Goal: Task Accomplishment & Management: Complete application form

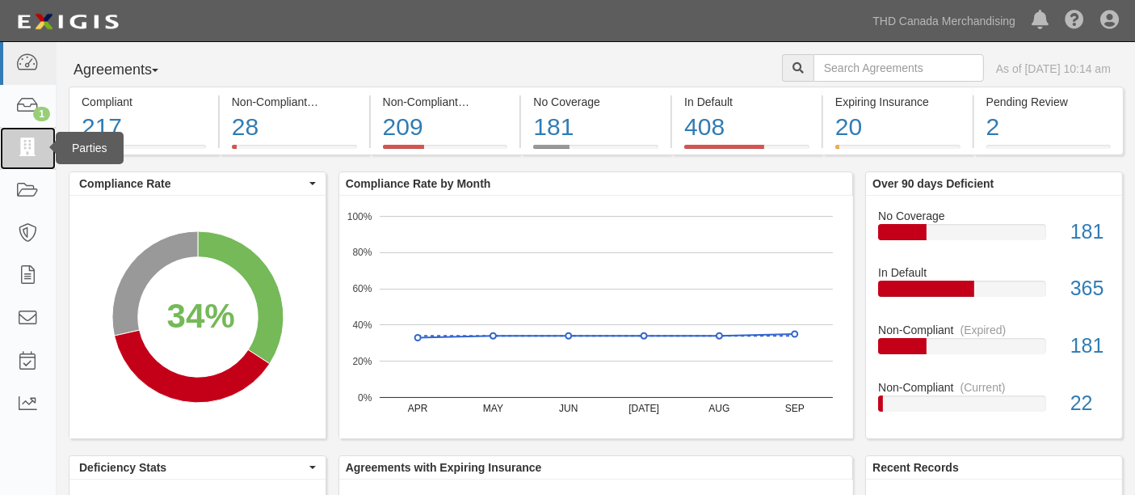
click at [38, 146] on icon at bounding box center [27, 148] width 23 height 19
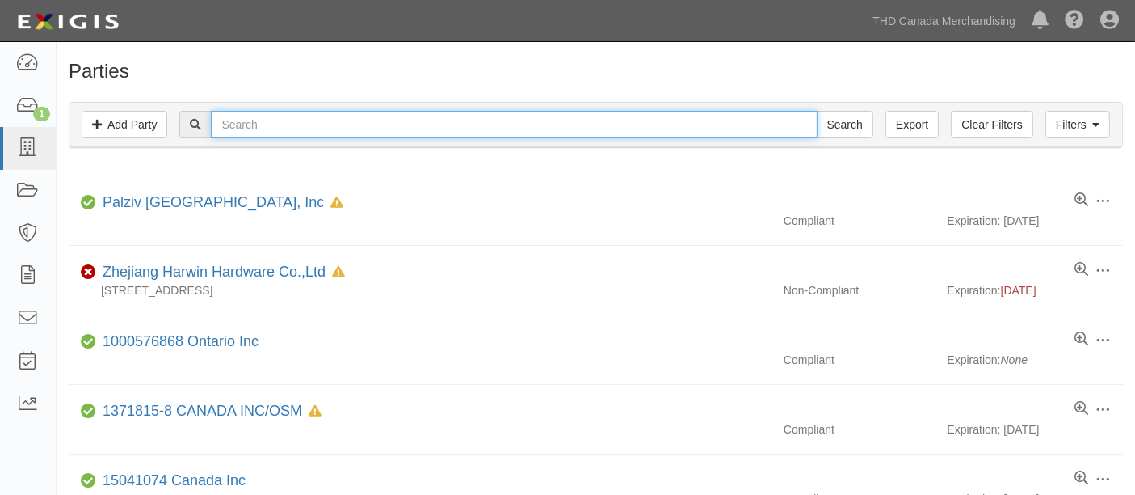
click at [291, 133] on input "text" at bounding box center [514, 124] width 606 height 27
type input "2218221"
click at [817, 111] on input "Search" at bounding box center [845, 124] width 57 height 27
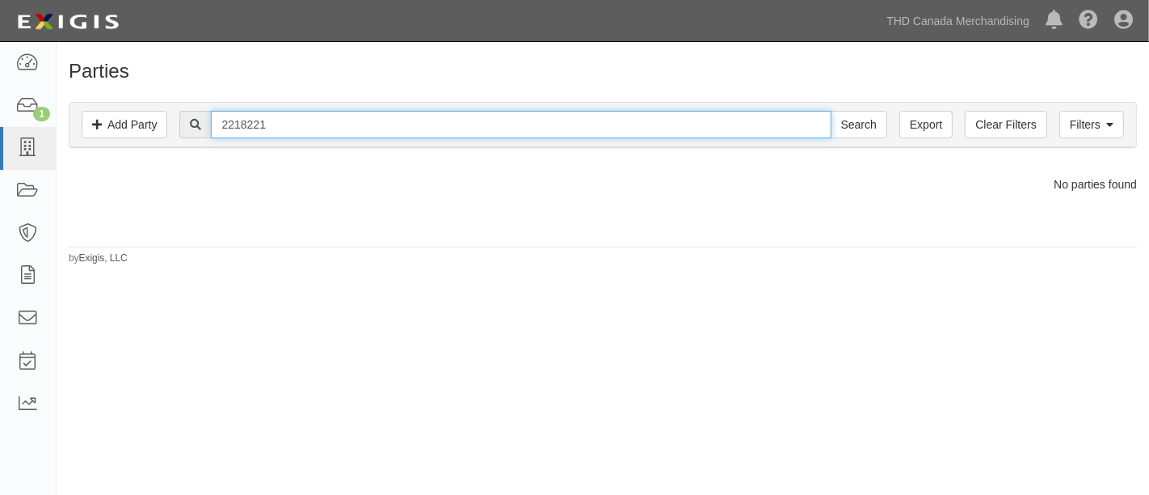
click at [302, 122] on input "2218221" at bounding box center [521, 124] width 620 height 27
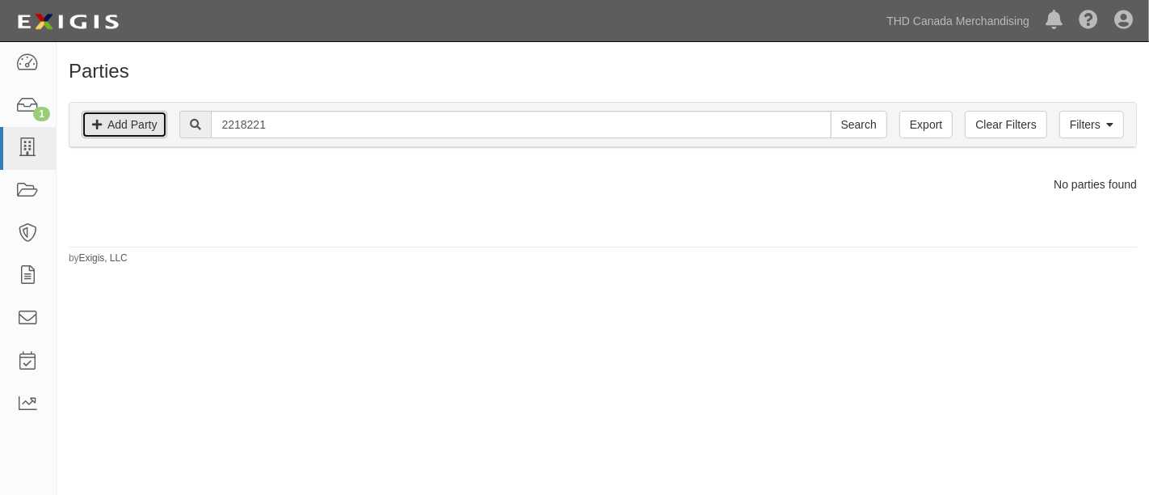
click at [145, 124] on link "Add Party" at bounding box center [125, 124] width 86 height 27
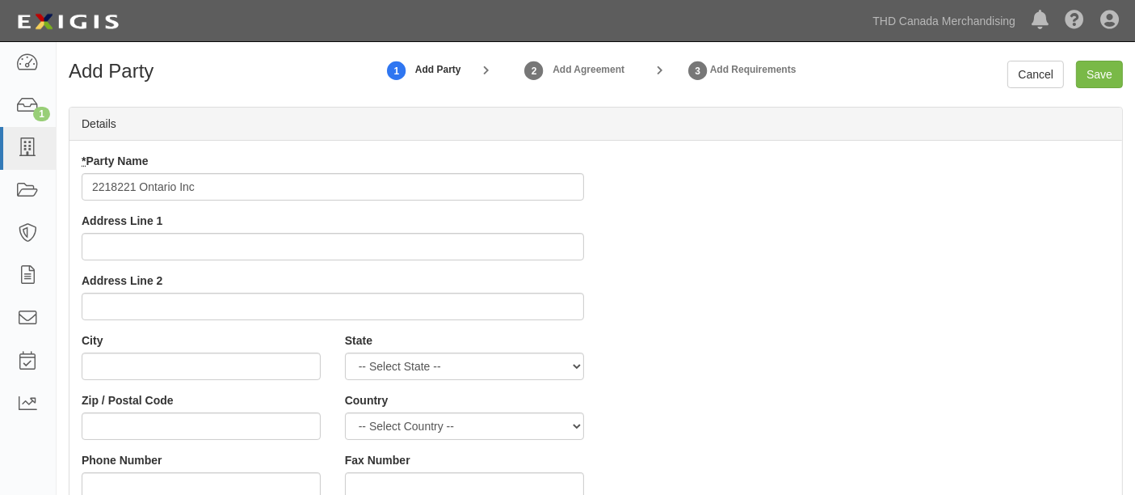
type input "2218221 Ontario Inc"
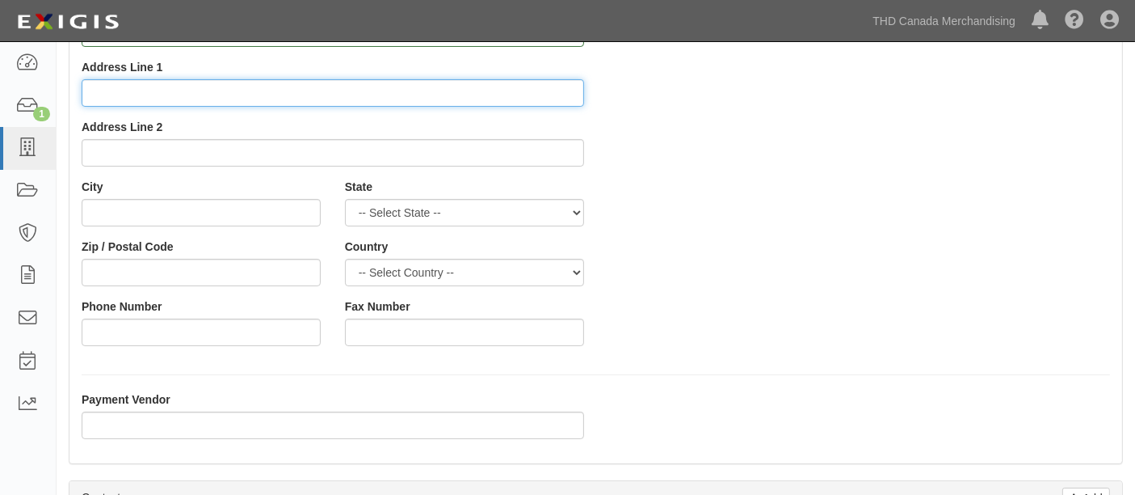
scroll to position [359, 0]
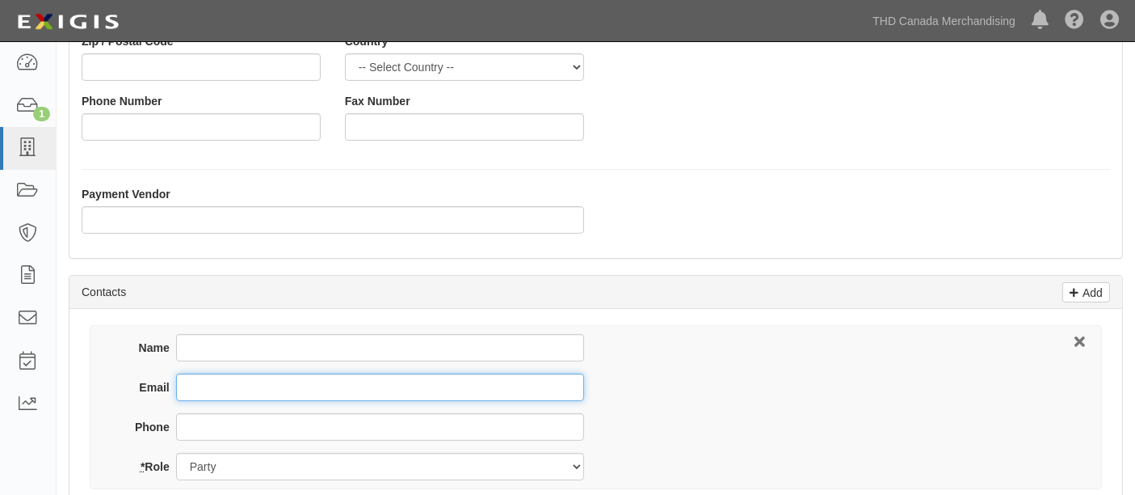
click at [240, 377] on input "Email" at bounding box center [380, 386] width 408 height 27
click at [240, 385] on input "j.hal@" at bounding box center [380, 386] width 408 height 27
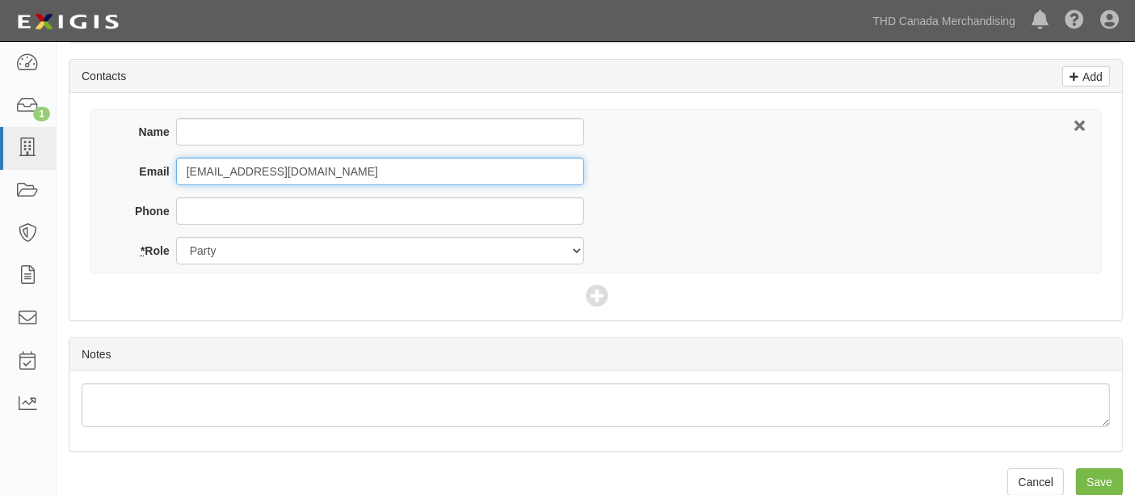
scroll to position [594, 0]
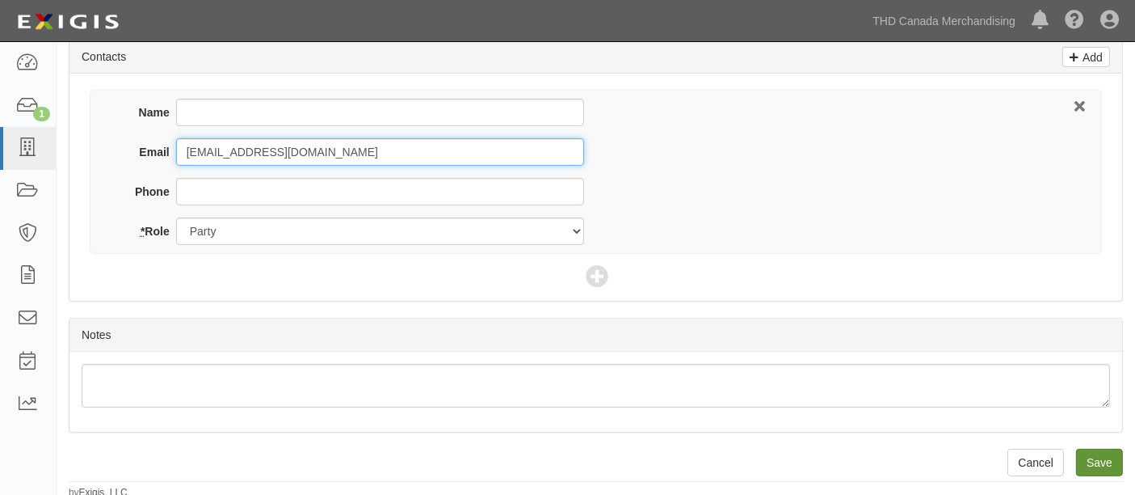
type input "j.hal@spectrawireandcable.com"
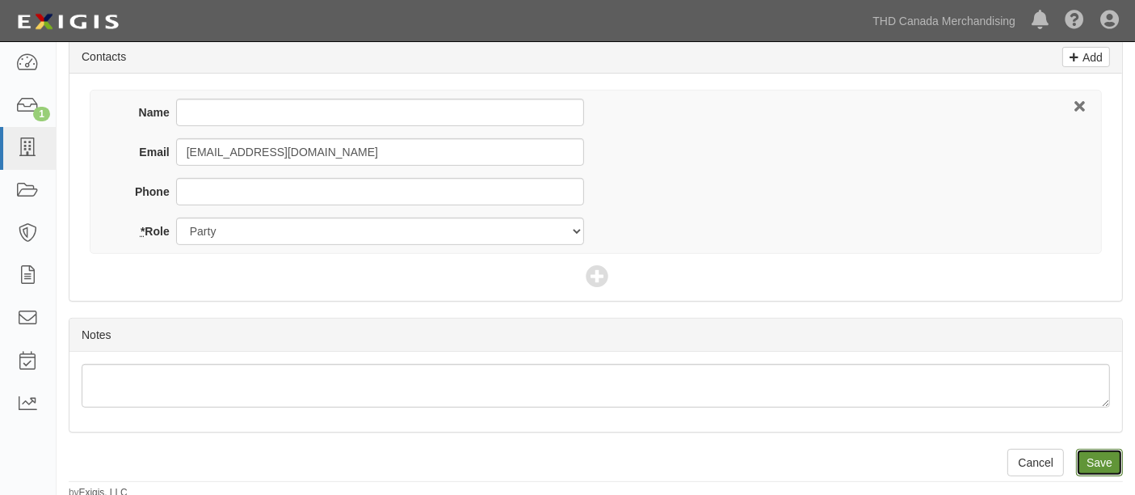
click at [1110, 462] on input "Save" at bounding box center [1099, 462] width 47 height 27
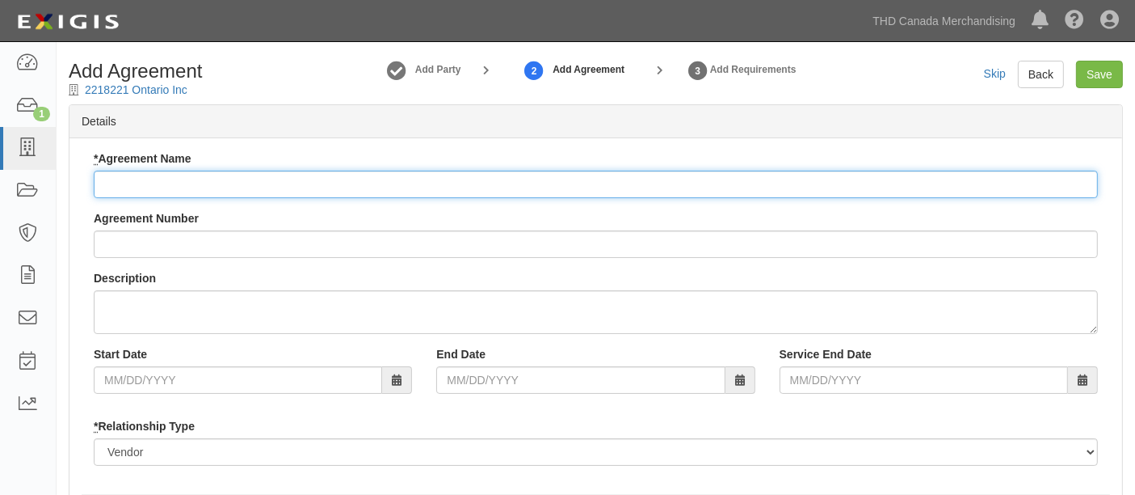
click at [156, 176] on input "* Agreement Name" at bounding box center [596, 184] width 1005 height 27
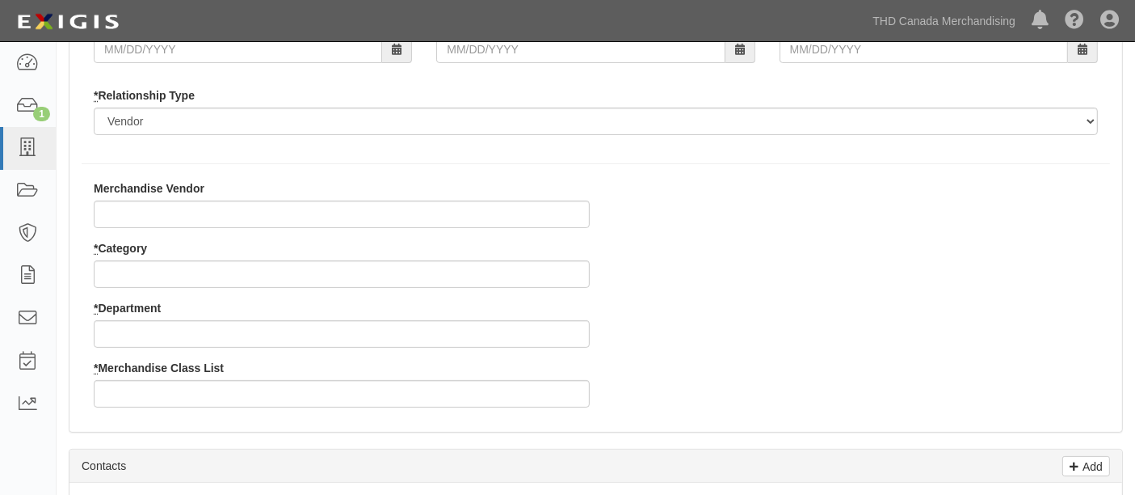
scroll to position [359, 0]
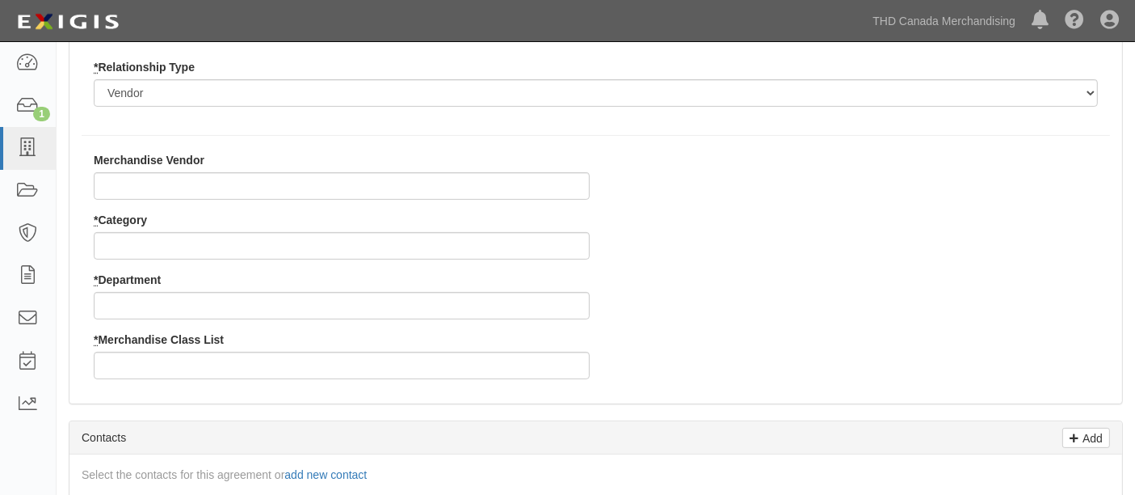
type input "2218221 Ontario Inc"
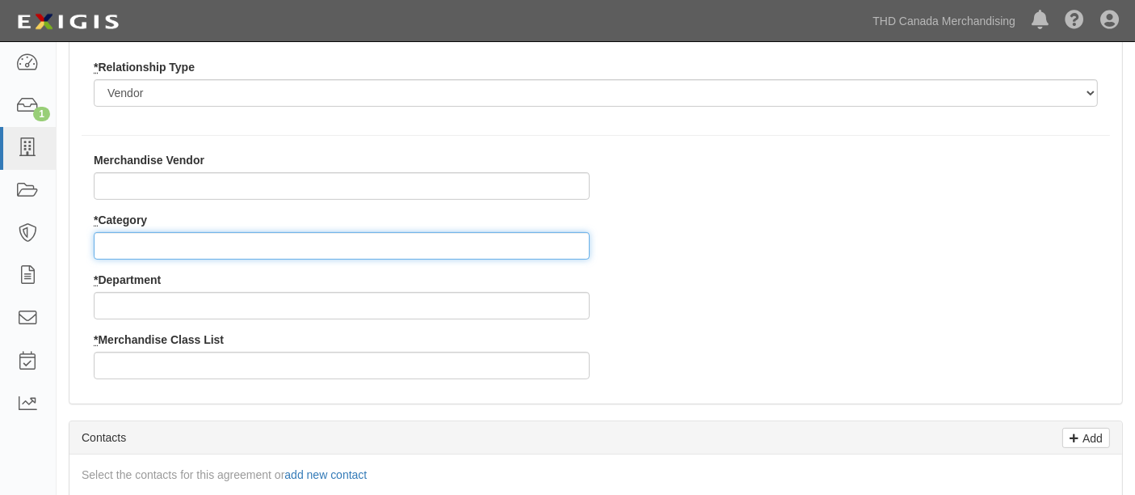
click at [130, 248] on input "* Category" at bounding box center [342, 245] width 496 height 27
type input "8"
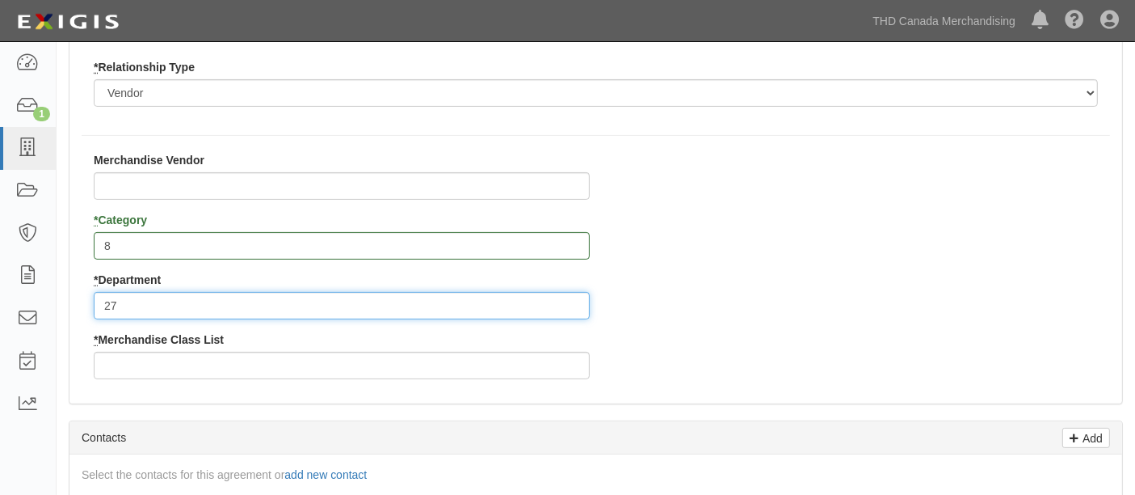
type input "27"
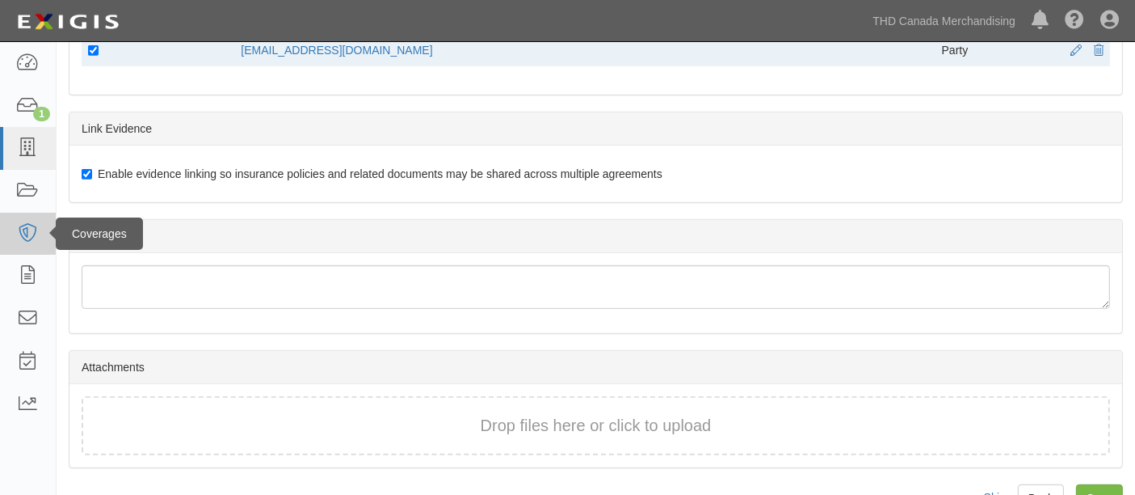
scroll to position [884, 0]
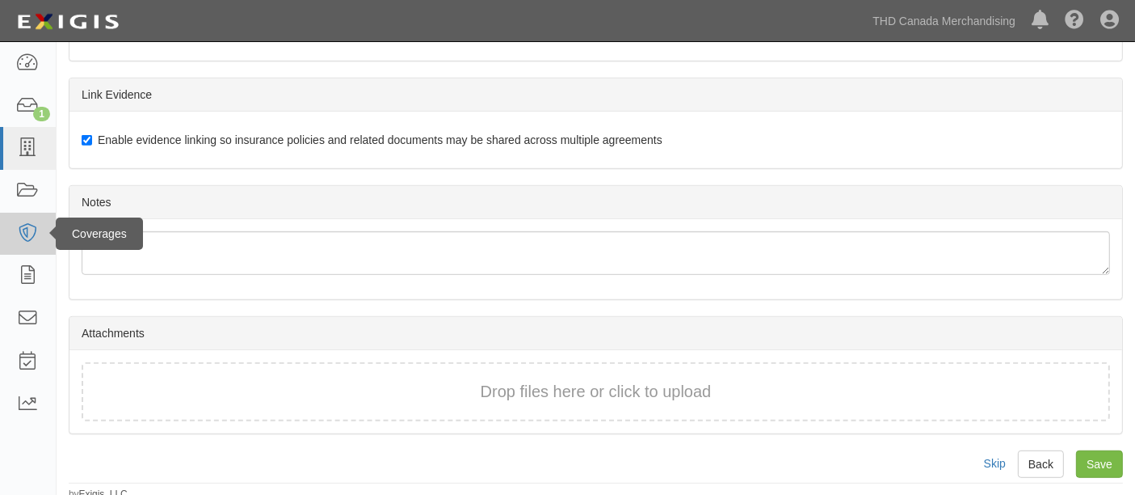
type input "1"
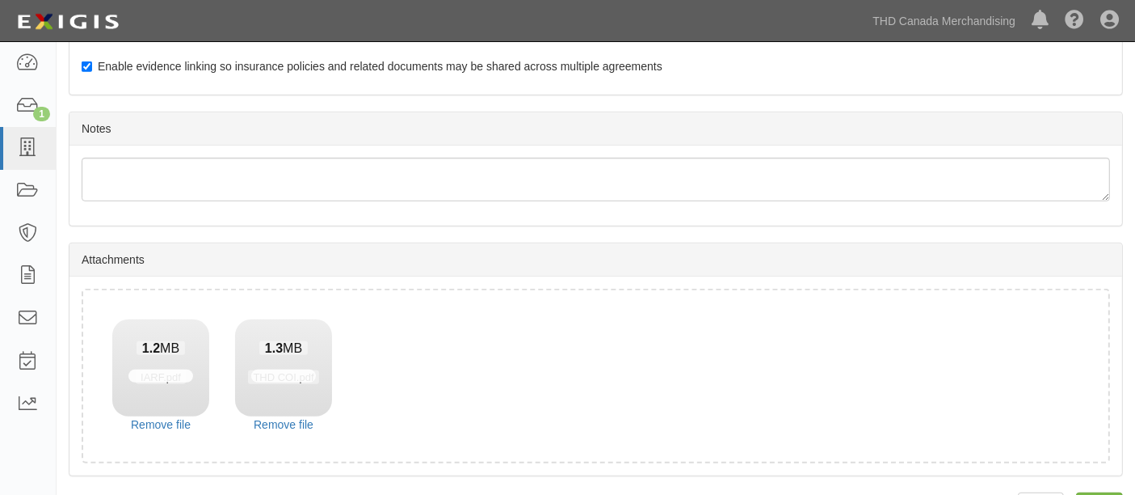
scroll to position [1000, 0]
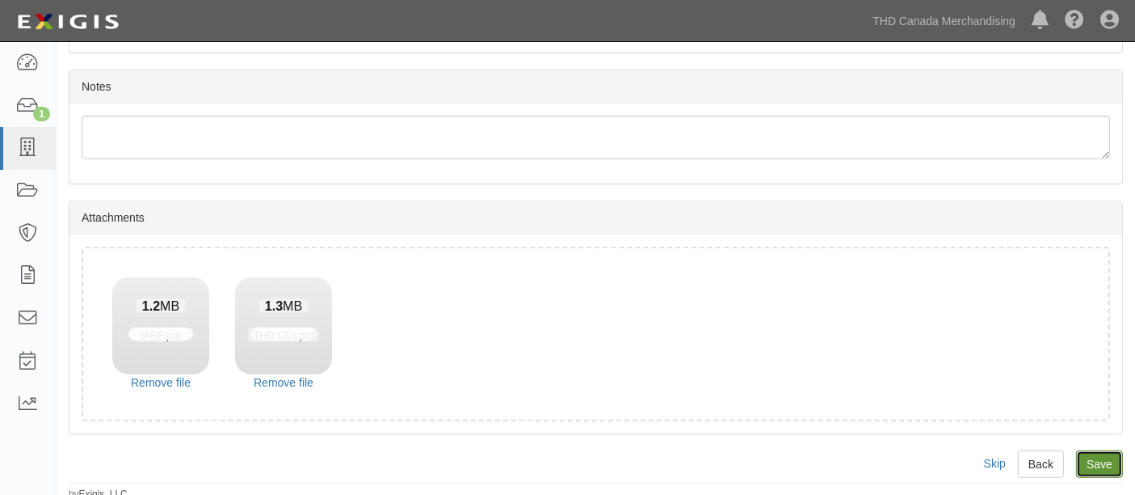
click at [1117, 461] on input "Save" at bounding box center [1099, 463] width 47 height 27
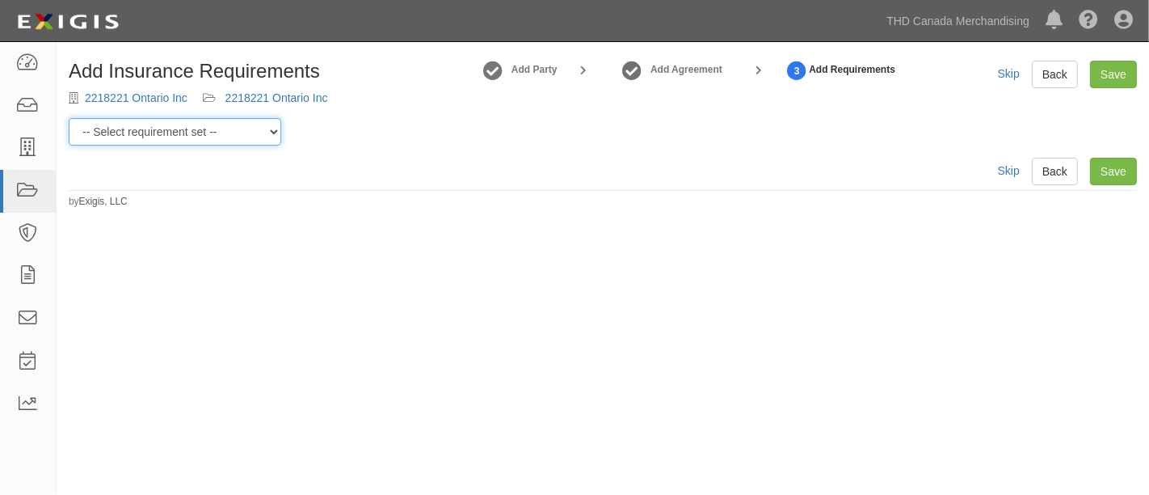
drag, startPoint x: 259, startPoint y: 134, endPoint x: 252, endPoint y: 142, distance: 10.3
click at [259, 134] on select "-- Select requirement set -- $20M GL (Canadian Supplier) $20M GL (Non-Canadian …" at bounding box center [175, 131] width 213 height 27
select select "37054"
click at [69, 118] on select "-- Select requirement set -- $20M GL (Canadian Supplier) $20M GL (Non-Canadian …" at bounding box center [175, 131] width 213 height 27
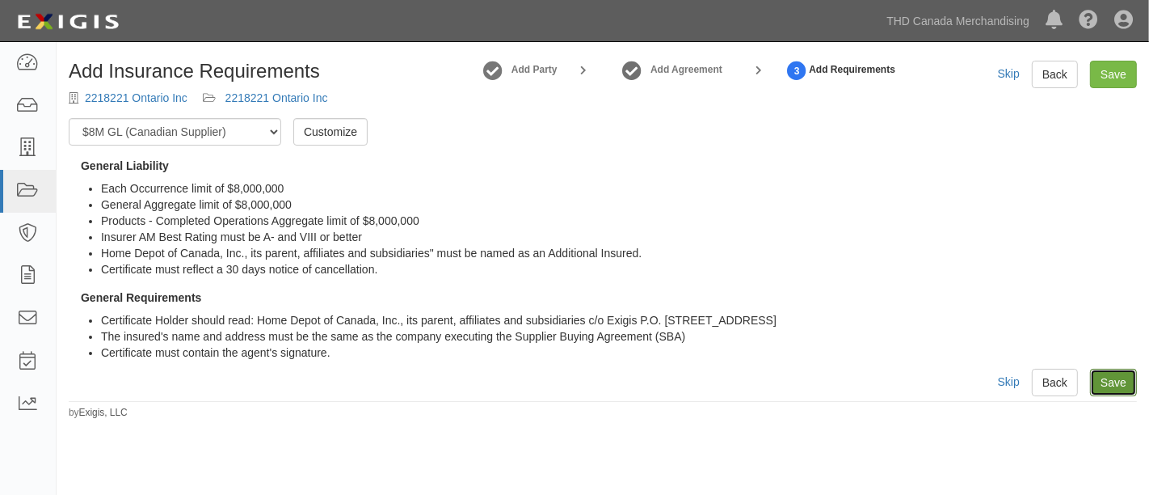
click at [1113, 384] on link "Save" at bounding box center [1113, 382] width 47 height 27
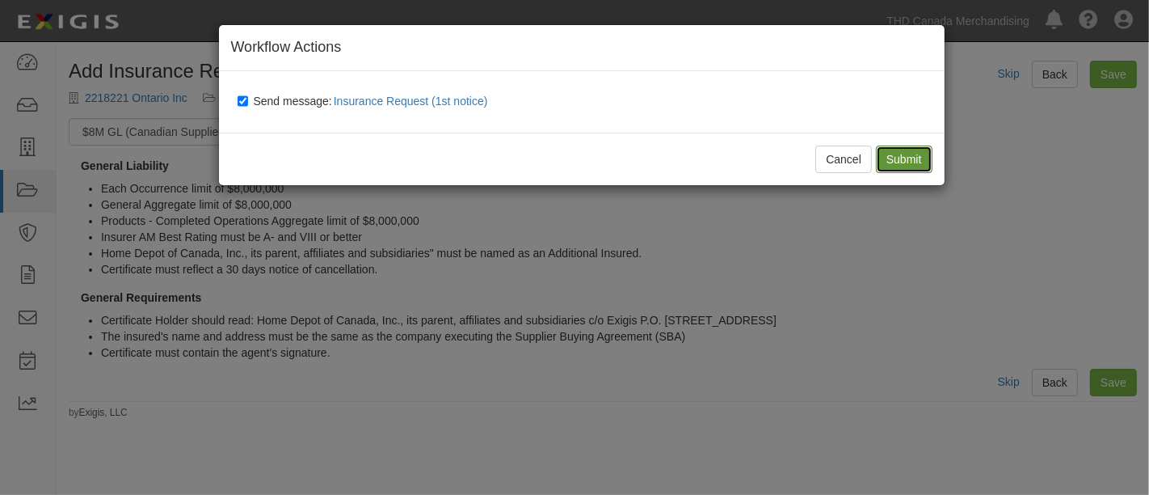
click at [901, 162] on input "Submit" at bounding box center [904, 158] width 57 height 27
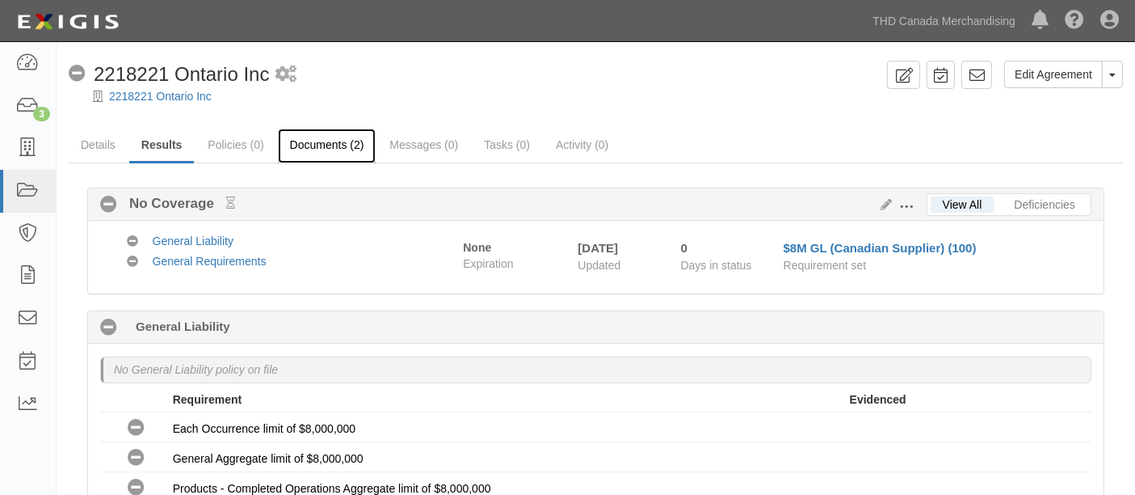
drag, startPoint x: 361, startPoint y: 140, endPoint x: 387, endPoint y: 145, distance: 26.5
click at [361, 140] on link "Documents (2)" at bounding box center [327, 144] width 99 height 32
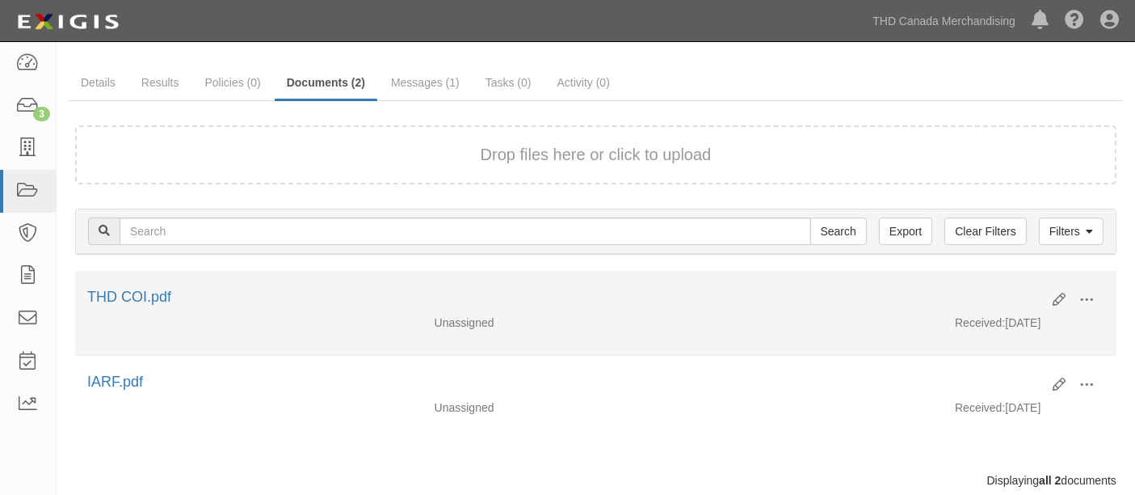
scroll to position [90, 0]
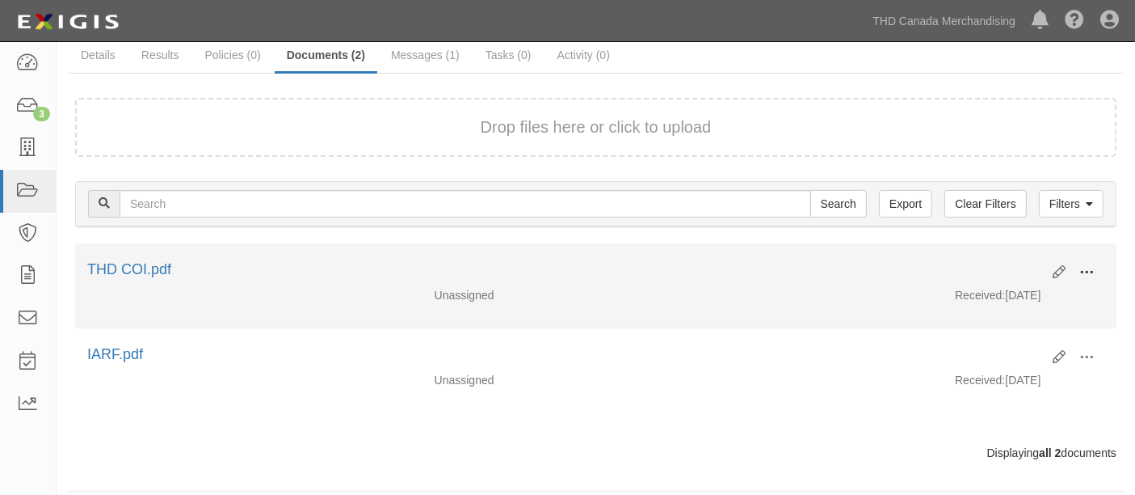
click at [1092, 268] on span at bounding box center [1087, 272] width 15 height 15
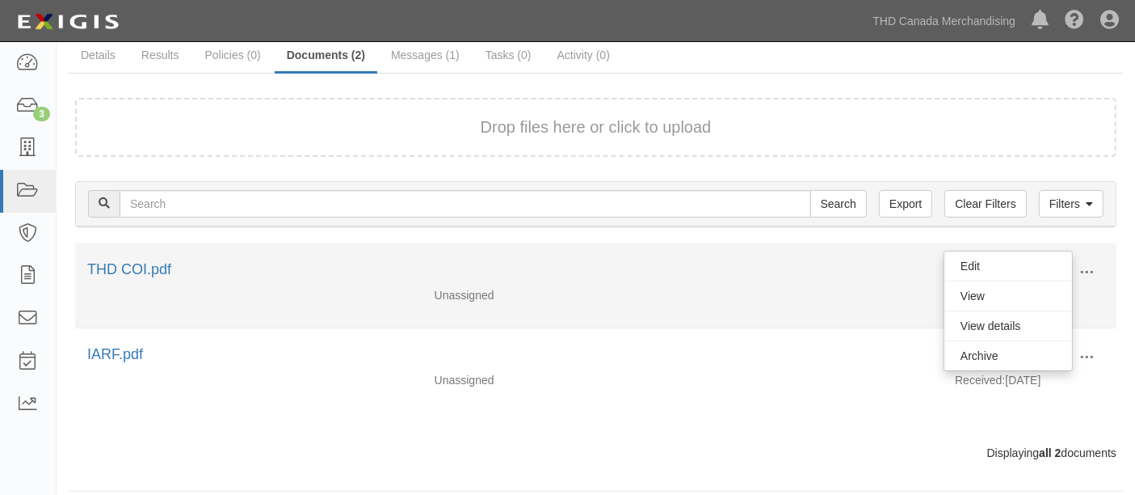
click at [783, 309] on li "Edit View View details Archive THD COI.pdf Unassigned Received: 10/10/2025" at bounding box center [596, 285] width 1042 height 85
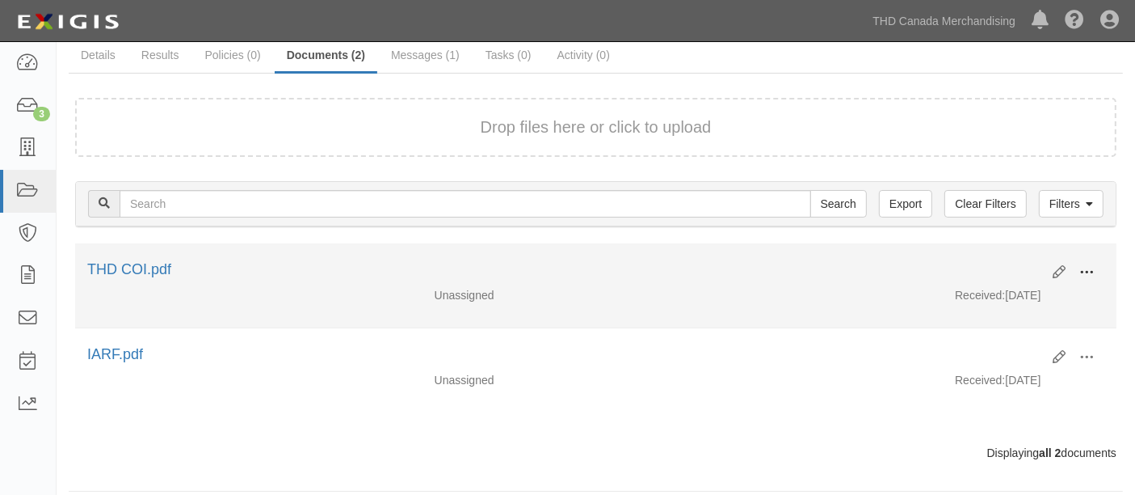
click at [1073, 268] on button at bounding box center [1087, 272] width 36 height 27
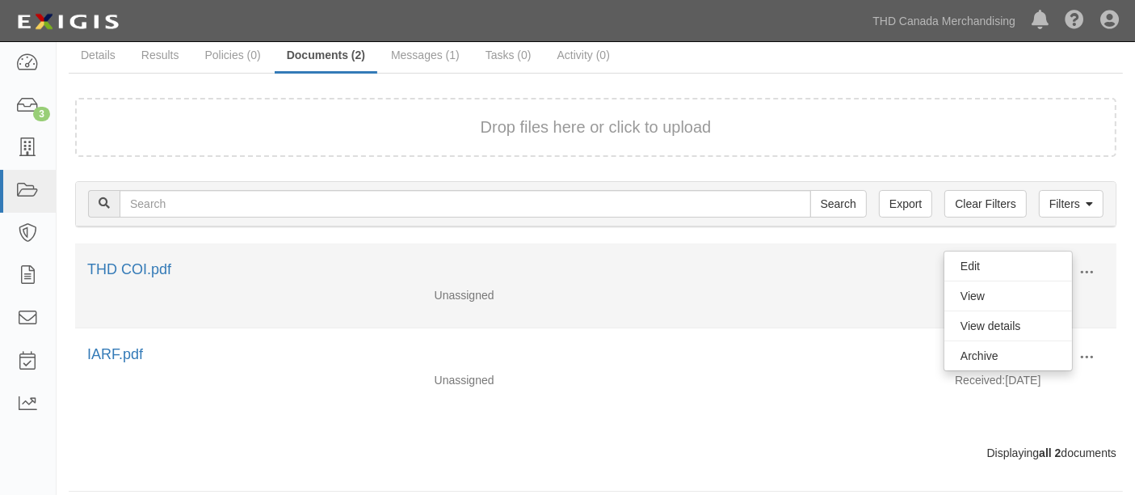
drag, startPoint x: 775, startPoint y: 273, endPoint x: 791, endPoint y: 271, distance: 16.3
click at [780, 272] on div "THD COI.pdf" at bounding box center [564, 269] width 954 height 21
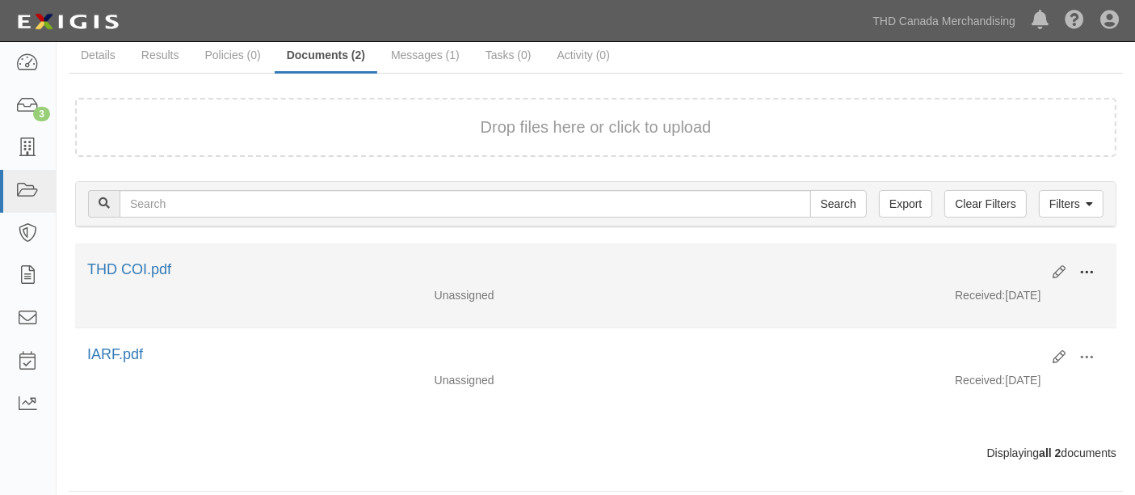
click at [1090, 271] on span at bounding box center [1087, 272] width 15 height 15
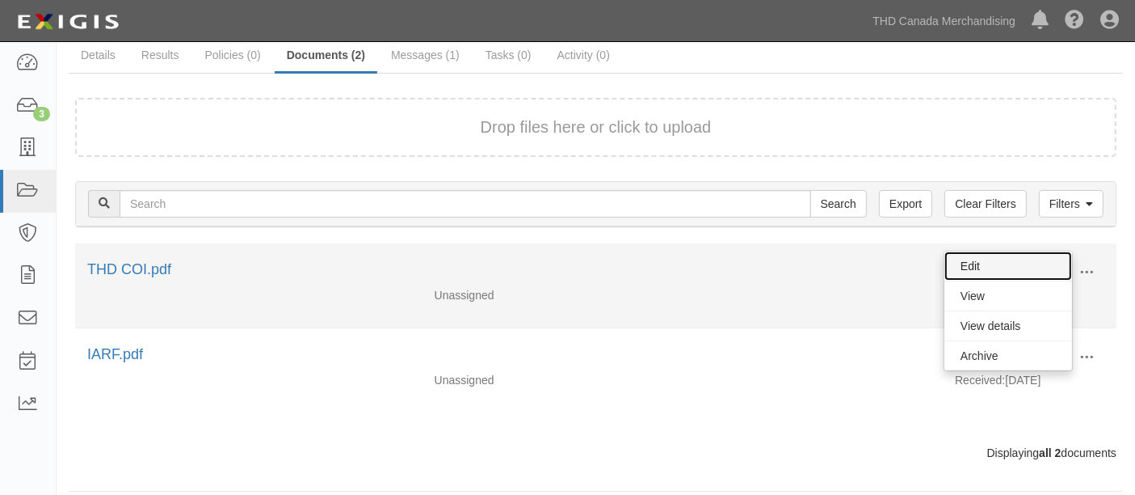
click at [1028, 258] on link "Edit" at bounding box center [1009, 265] width 128 height 29
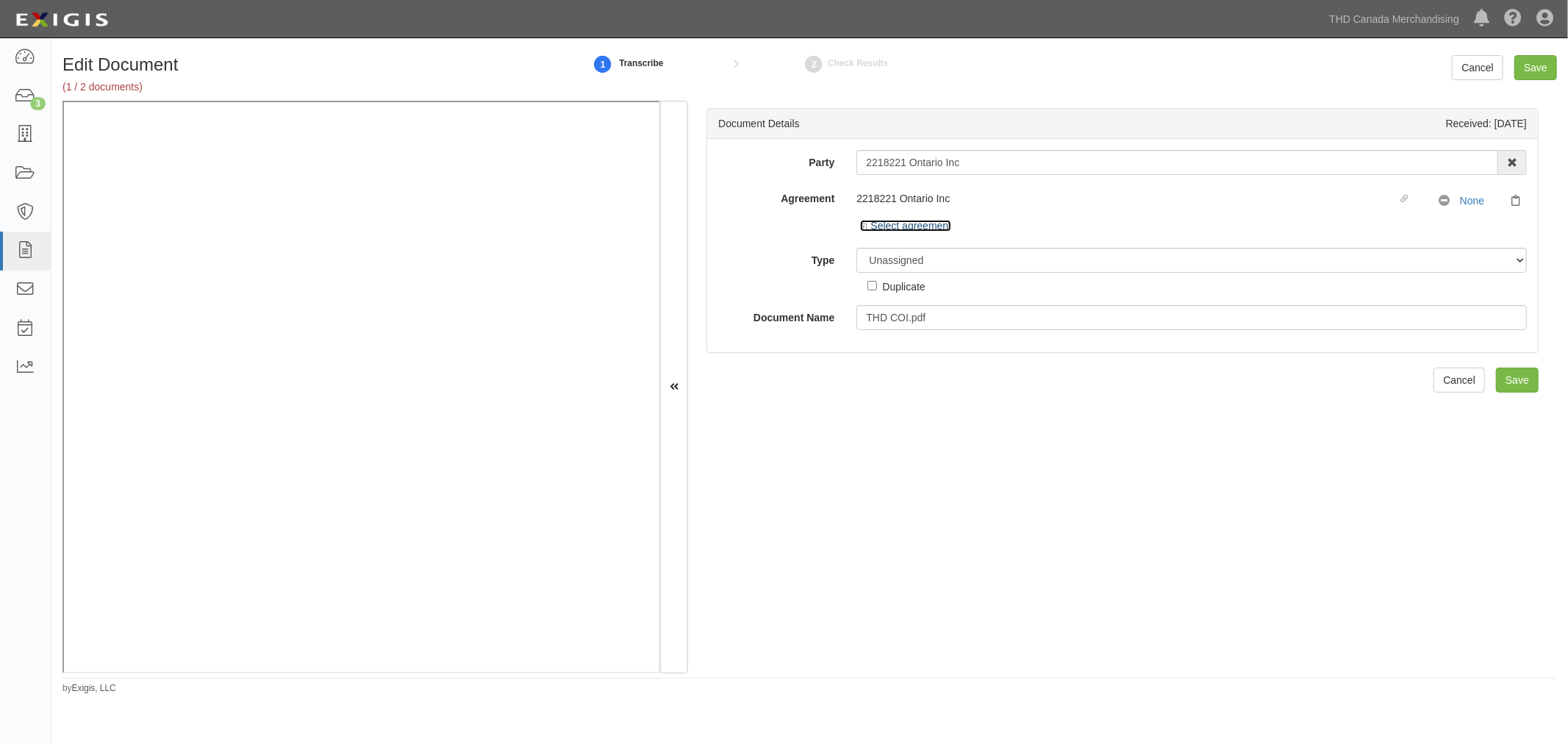
click at [926, 228] on link "Select agreement" at bounding box center [906, 226] width 91 height 12
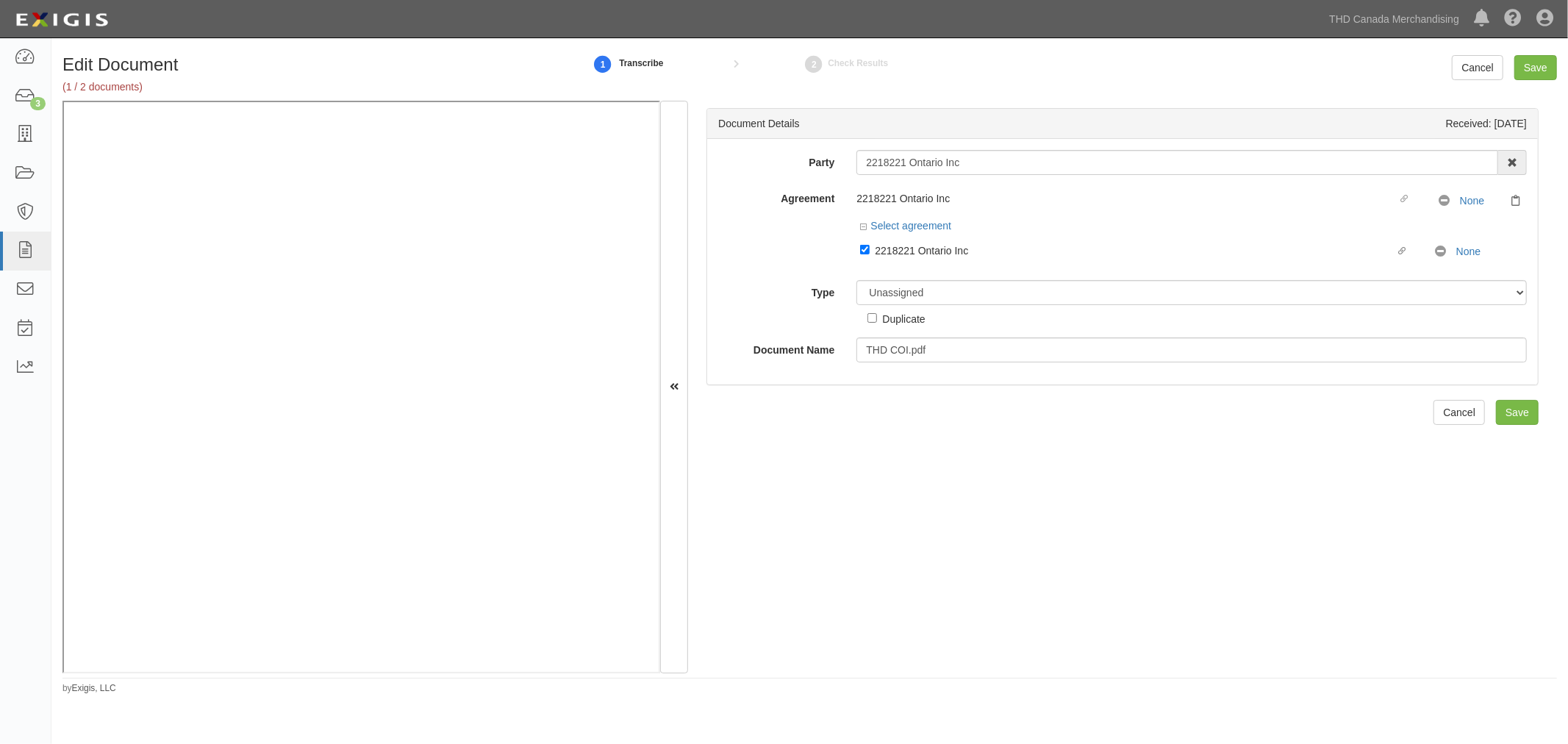
click at [1032, 297] on div "Unassigned Binder Cancellation Notice Certificate Contract Endorsement Insuranc…" at bounding box center [1191, 303] width 692 height 46
drag, startPoint x: 1509, startPoint y: 295, endPoint x: 1493, endPoint y: 304, distance: 18.4
click at [1032, 295] on select "Unassigned Binder Cancellation Notice Certificate Contract Endorsement Insuranc…" at bounding box center [1191, 292] width 670 height 25
select select "CertificateDetail"
click at [856, 282] on select "Unassigned Binder Cancellation Notice Certificate Contract Endorsement Insuranc…" at bounding box center [1191, 292] width 670 height 25
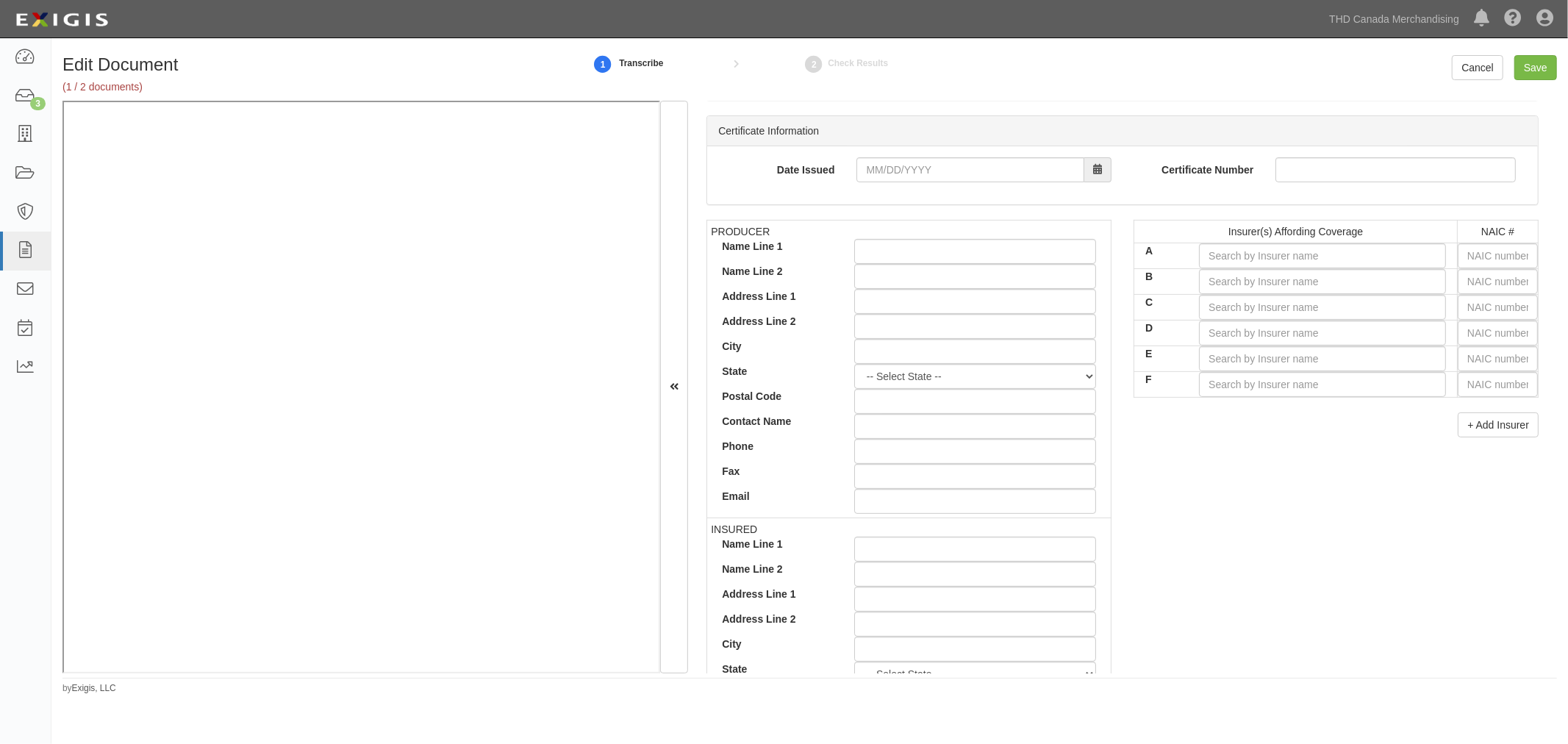
scroll to position [327, 0]
click at [920, 167] on input "Date Issued" at bounding box center [970, 163] width 228 height 25
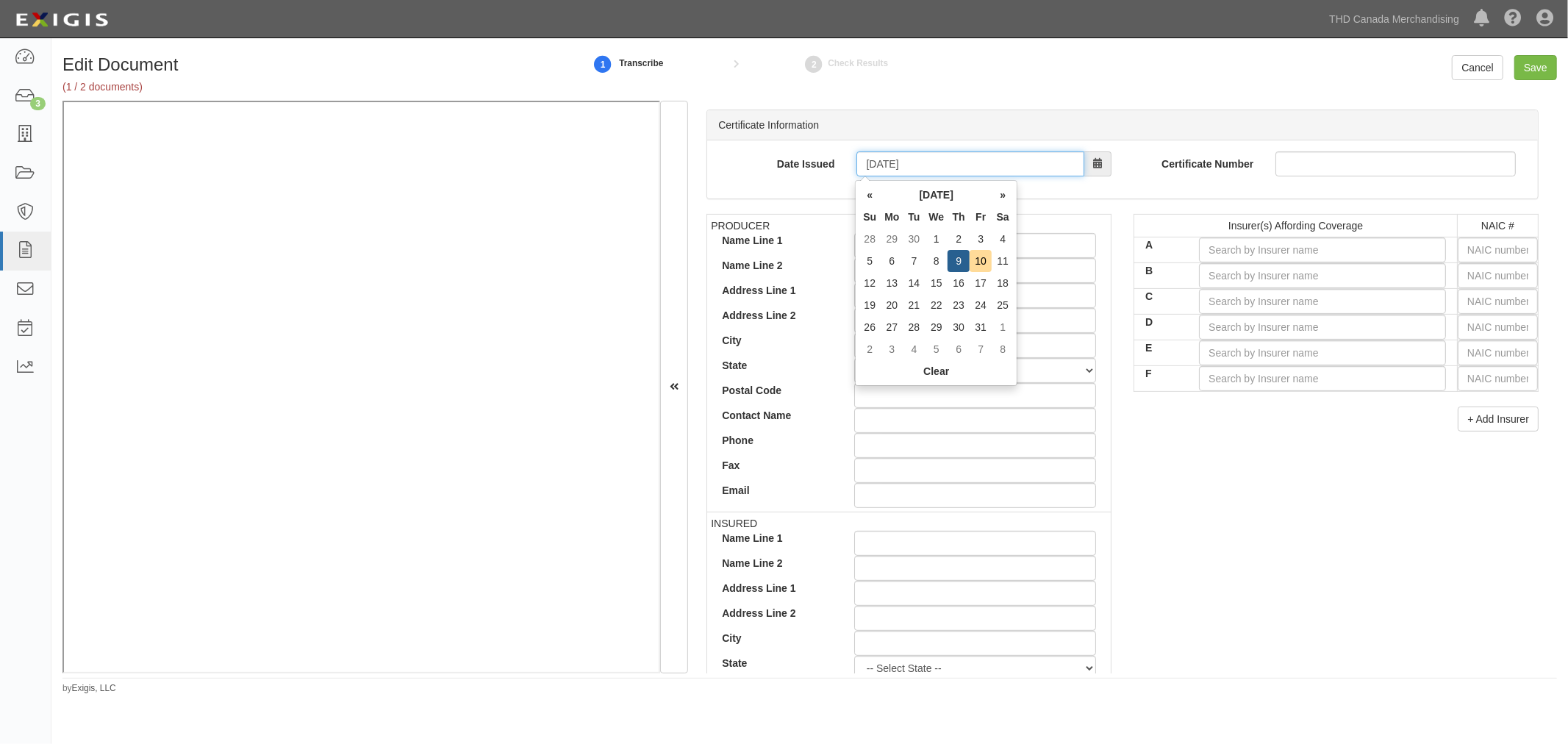
type input "10/09/2025"
click at [1032, 449] on div "PRODUCER Name Line 1 Name Line 2 Address Line 1 Address Line 2 City State -- Se…" at bounding box center [1121, 469] width 854 height 511
click at [936, 232] on td "PRODUCER Name Line 1 Name Line 2 Address Line 1 Address Line 2 City State -- Se…" at bounding box center [909, 362] width 404 height 297
click at [930, 239] on input "Name Line 1" at bounding box center [975, 245] width 242 height 25
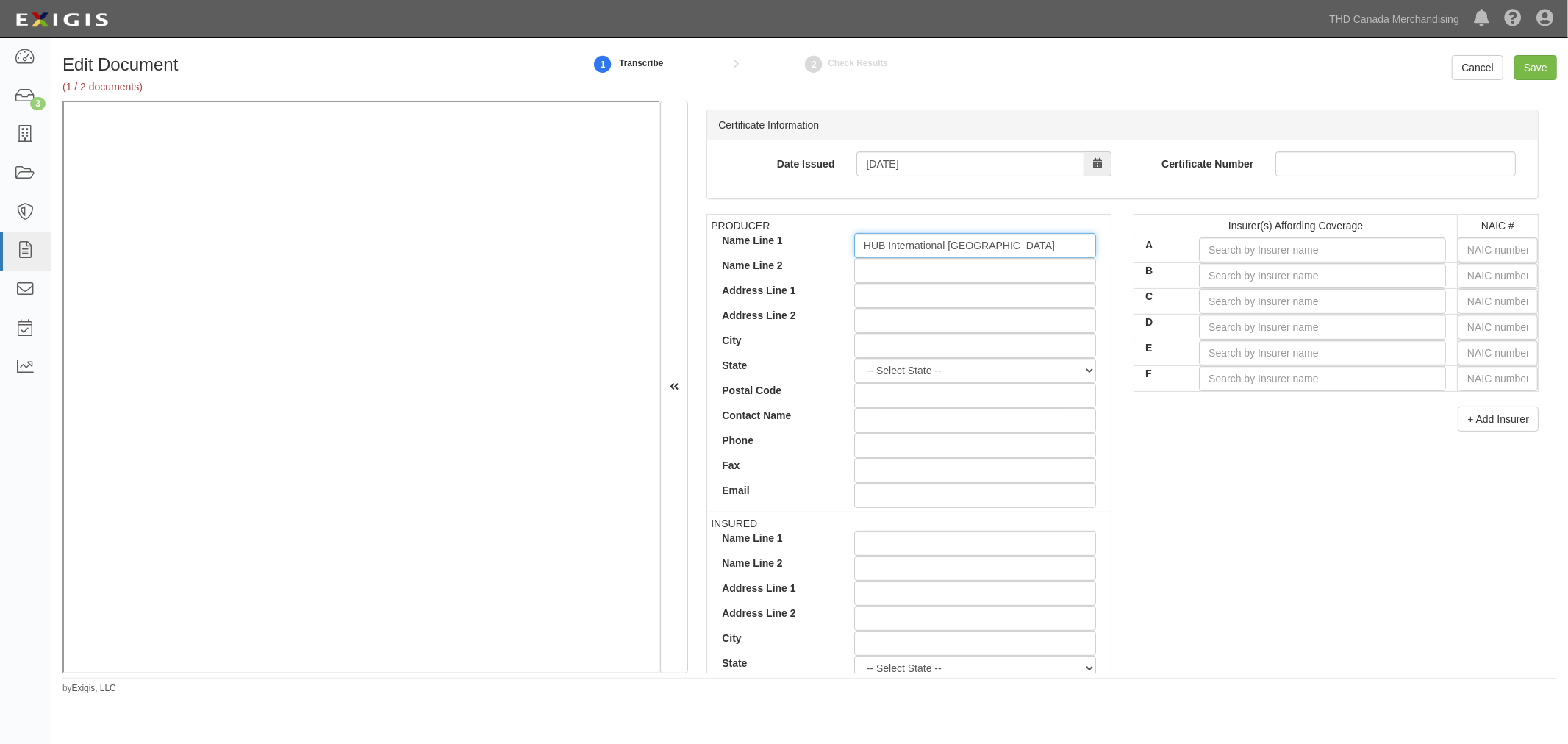
type input "HUB International Ontario"
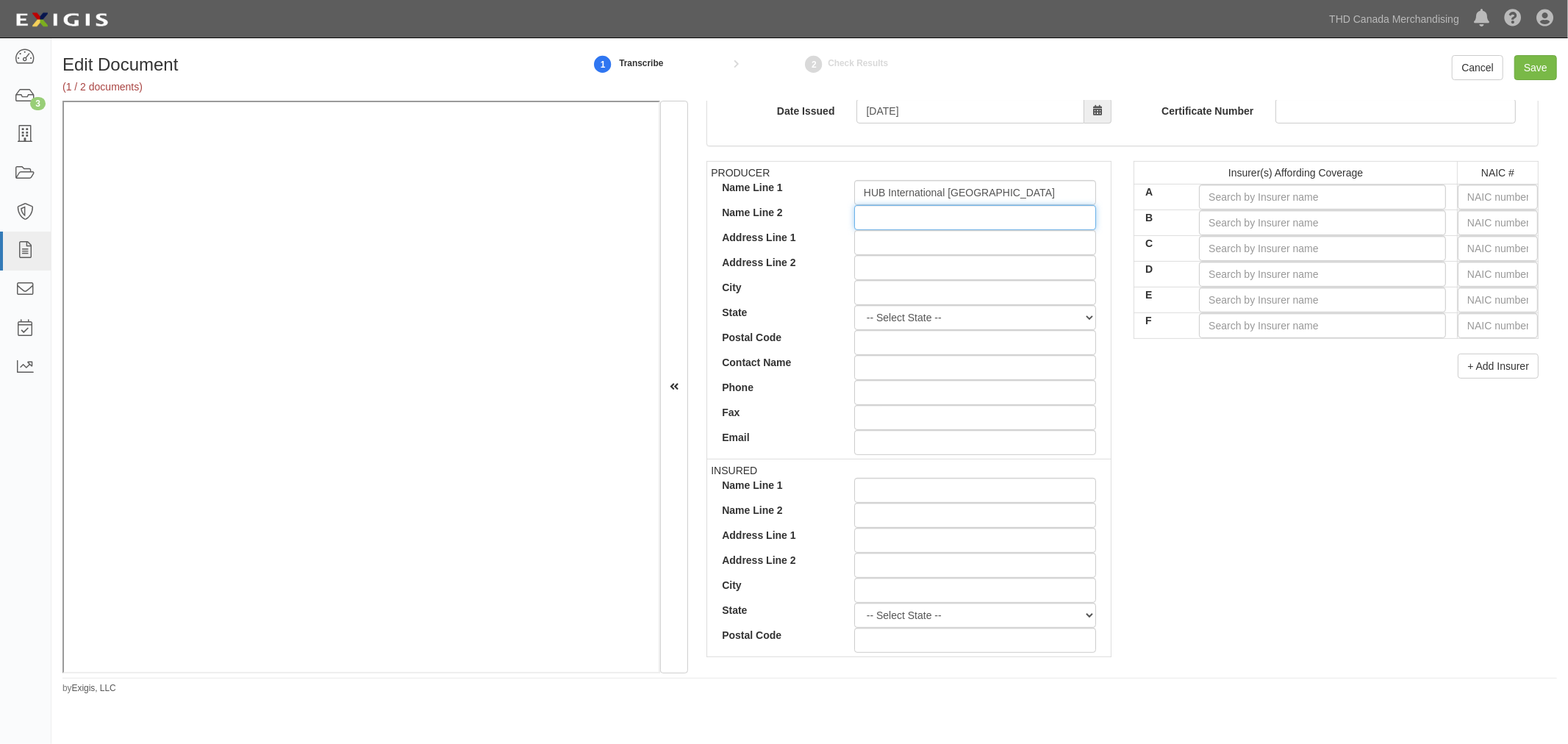
scroll to position [408, 0]
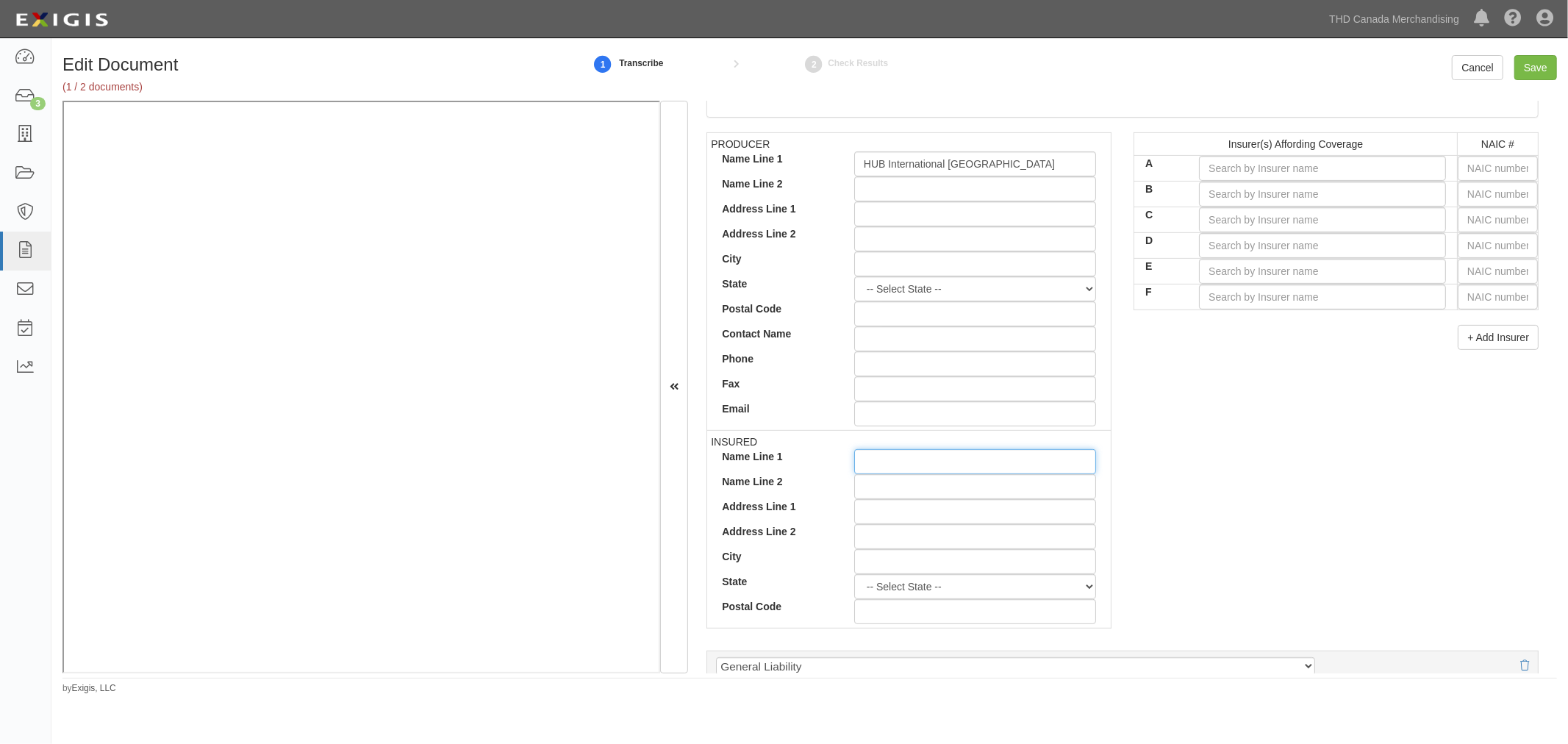
click at [907, 449] on input "Name Line 1" at bounding box center [975, 461] width 242 height 25
type input "2218221 Ontario Inc"
click at [1032, 175] on input "A" at bounding box center [1322, 167] width 247 height 25
type input "lloyd's underwriters thriugh burns and wilcox Canada"
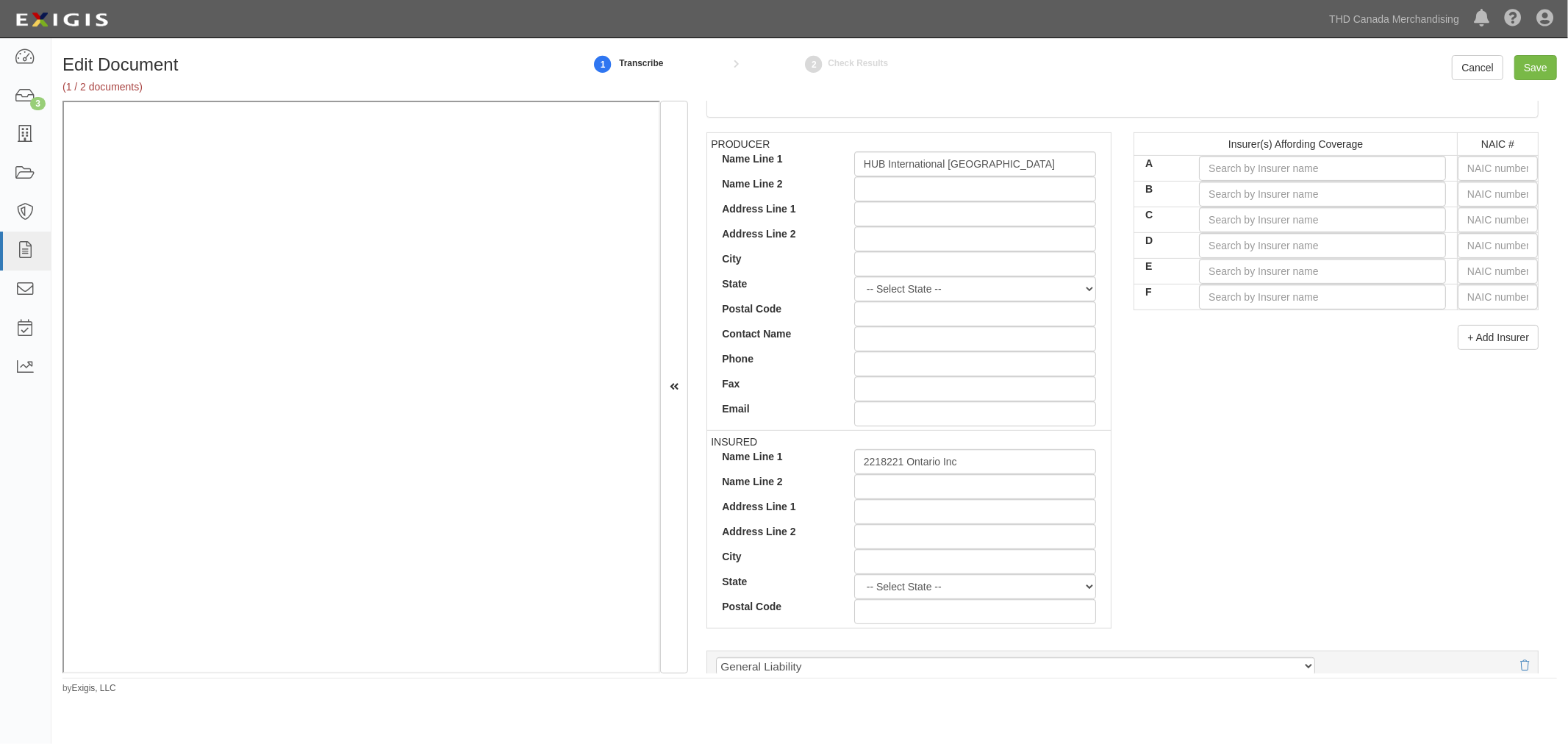
drag, startPoint x: 1274, startPoint y: 328, endPoint x: 1278, endPoint y: 354, distance: 26.3
click at [1032, 354] on div "Insurer(s) Affording Coverage NAIC # A lloyd's und B C D E F + Add Insurer" at bounding box center [1336, 246] width 427 height 228
click at [1032, 177] on input "A" at bounding box center [1322, 167] width 247 height 25
click at [1032, 166] on input "text" at bounding box center [1498, 167] width 80 height 25
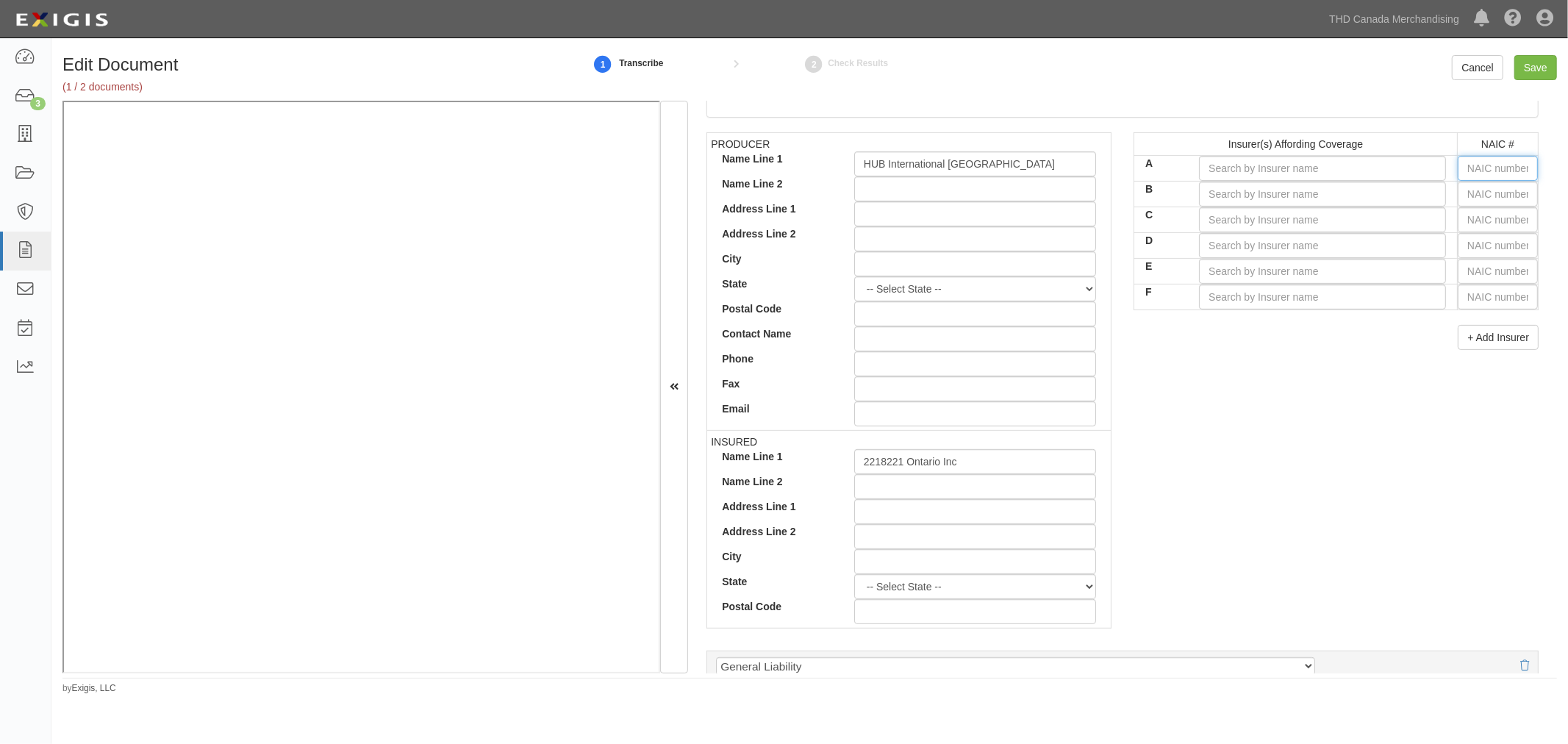
type input "16862"
type input "1"
type input "15742"
type input "157"
type input "15796"
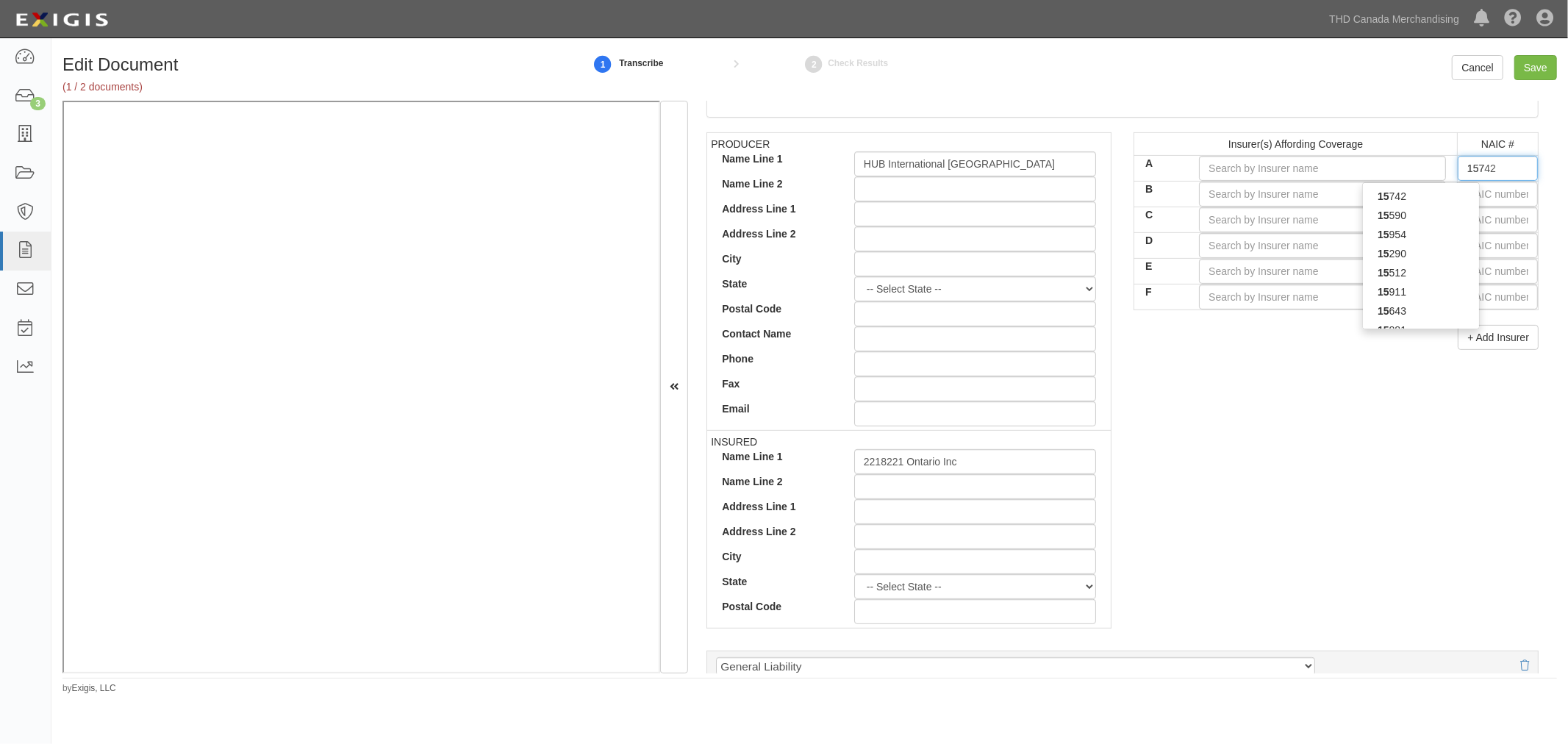
type input "1579"
type input "15792"
click at [1032, 449] on div "PRODUCER Name Line 1 HUB International Ontario Name Line 2 Address Line 1 Addre…" at bounding box center [1121, 387] width 854 height 511
click at [1032, 165] on input "text" at bounding box center [1498, 167] width 80 height 25
type input "16862"
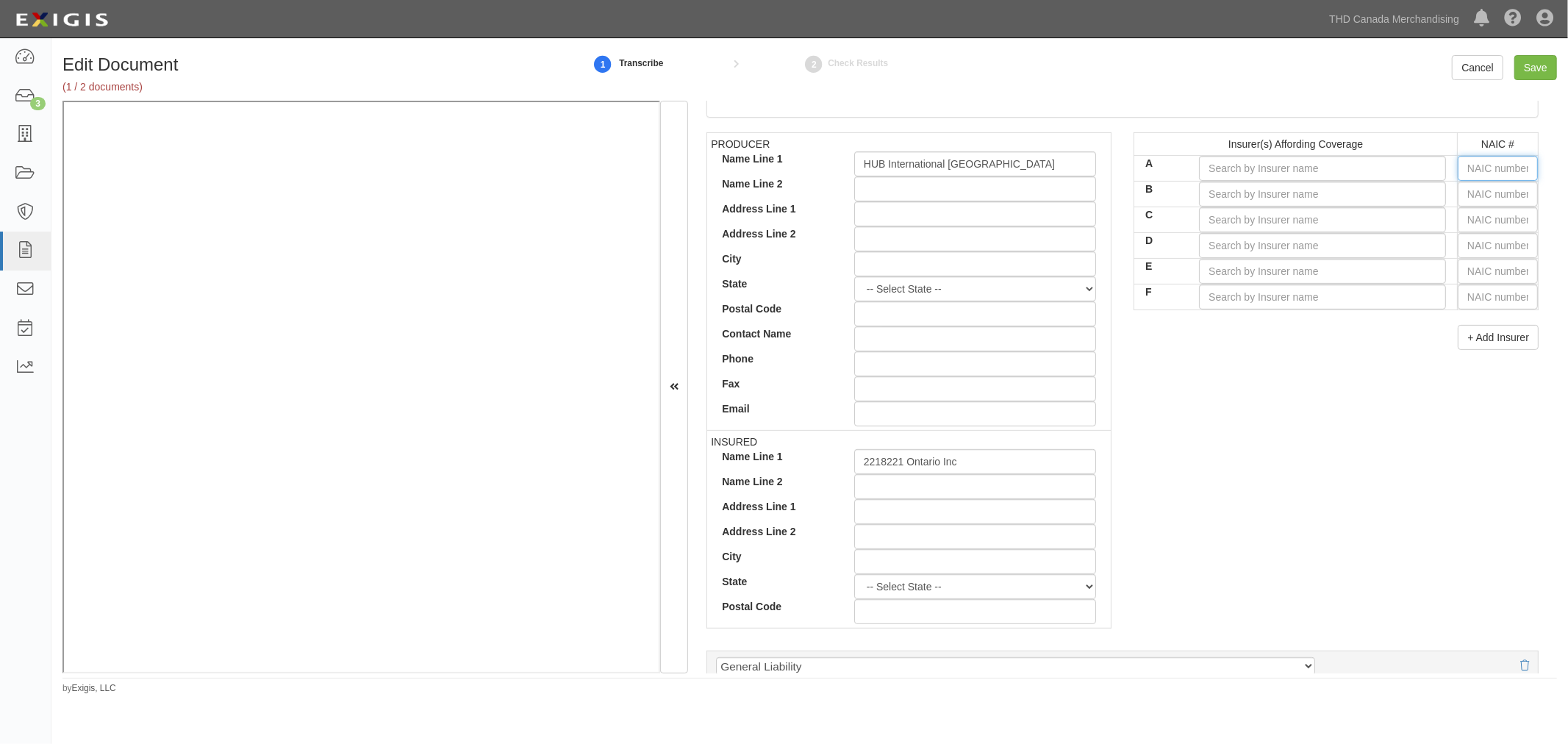
type input "1"
type input "15742"
type input "157"
type input "15796"
type input "1579"
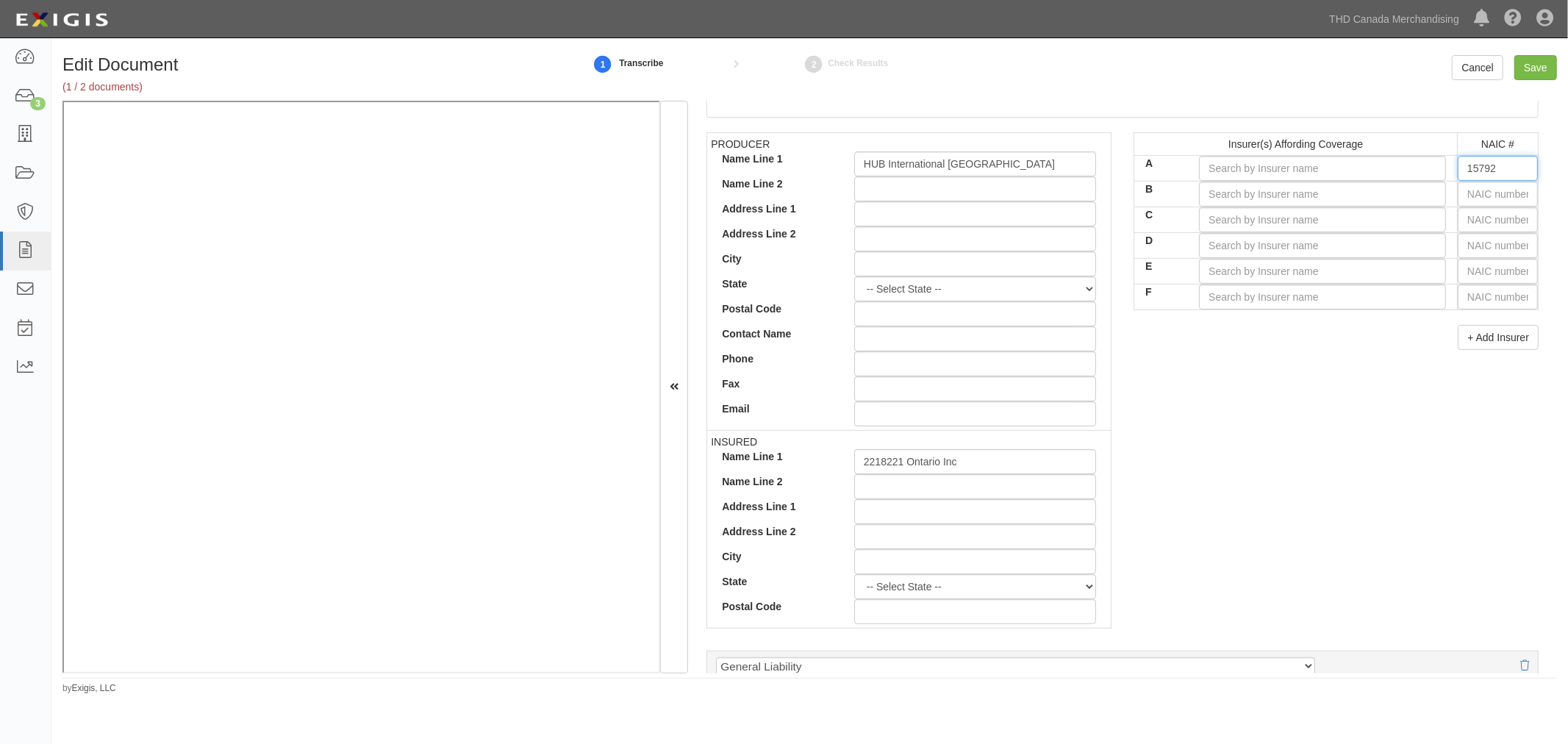
type input "15792"
type input "51411"
type input "5"
type input "524"
click at [1032, 449] on div "PRODUCER Name Line 1 HUB International Ontario Name Line 2 Address Line 1 Addre…" at bounding box center [1121, 387] width 854 height 511
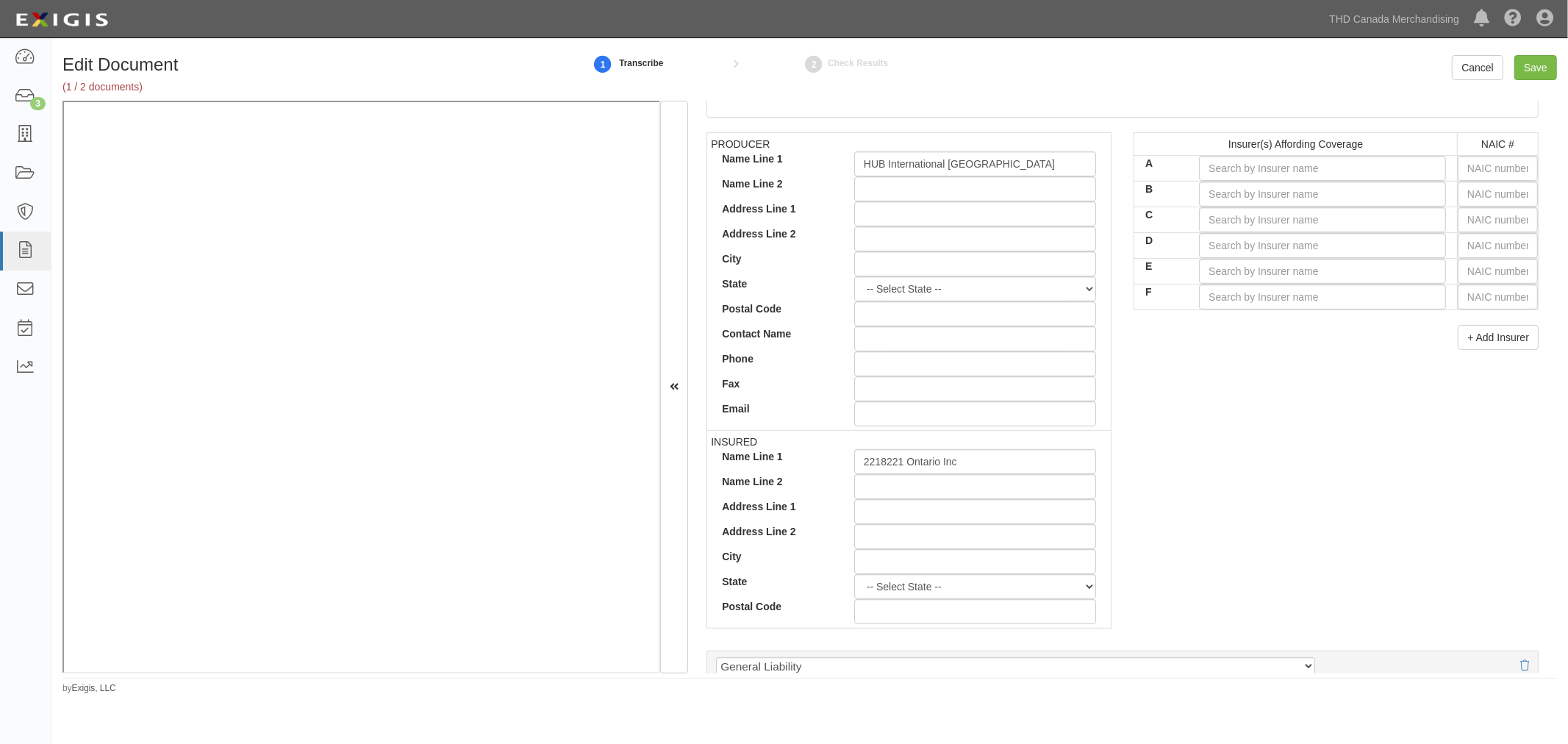
click at [1032, 356] on div "Insurer(s) Affording Coverage NAIC # A lloyd's und 5 B C D E F + Add Insurer" at bounding box center [1336, 246] width 427 height 228
click at [1032, 347] on button "+ Add Insurer" at bounding box center [1498, 337] width 81 height 25
click at [1032, 362] on button "+ Add Insurer" at bounding box center [1498, 362] width 81 height 25
click at [1032, 175] on input "text" at bounding box center [1498, 167] width 80 height 25
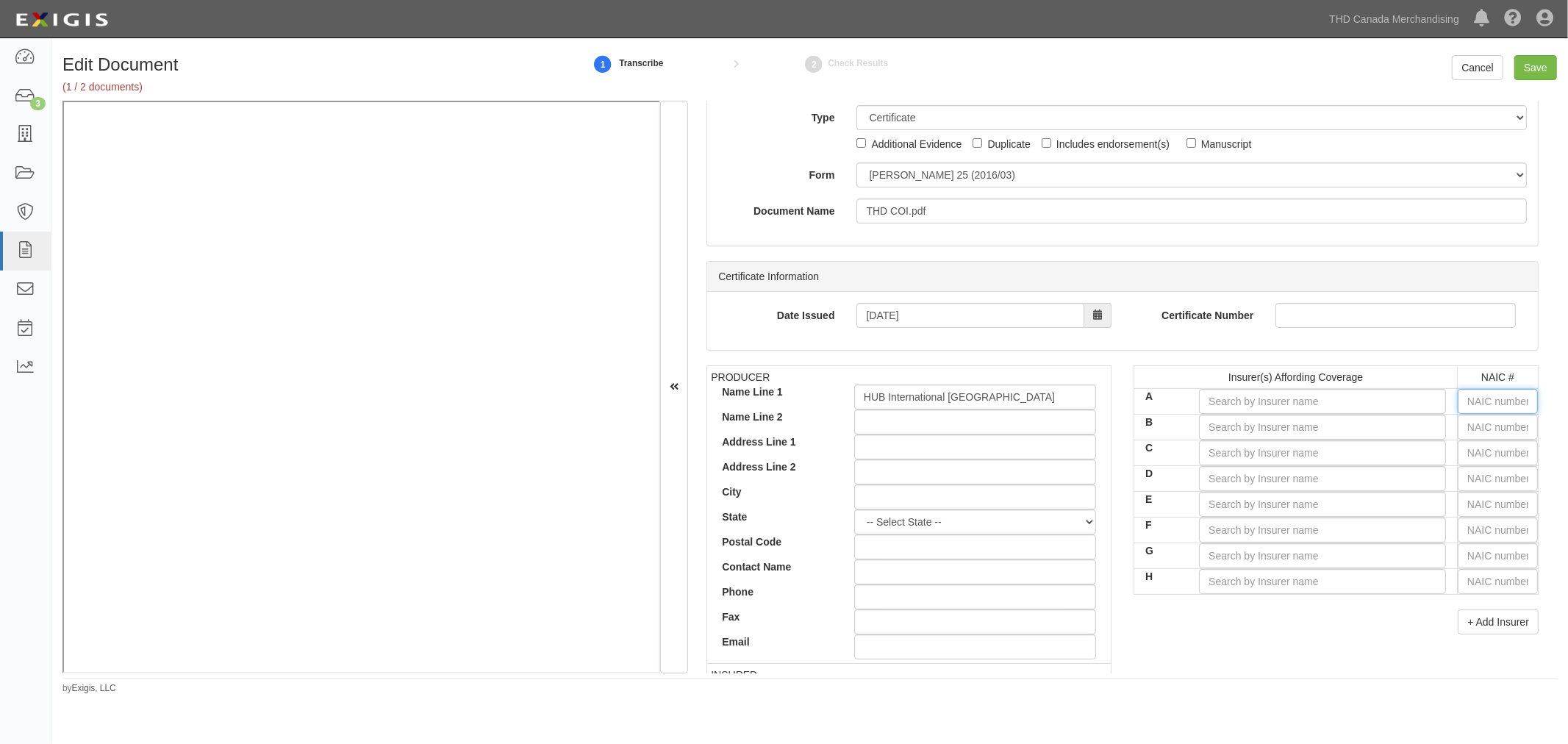
scroll to position [163, 0]
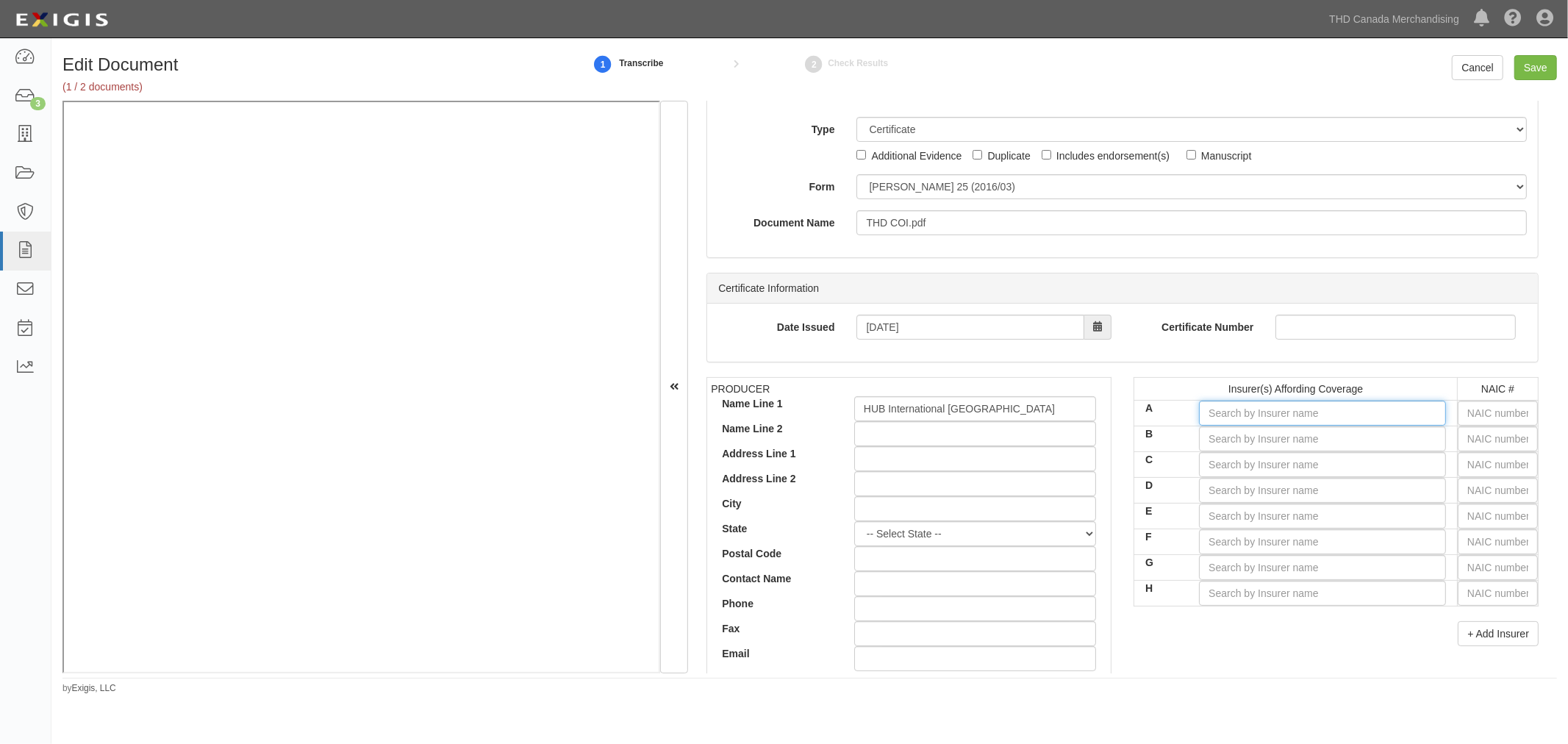
click at [1032, 419] on input "A" at bounding box center [1322, 412] width 247 height 25
click at [1032, 416] on input "text" at bounding box center [1498, 412] width 80 height 25
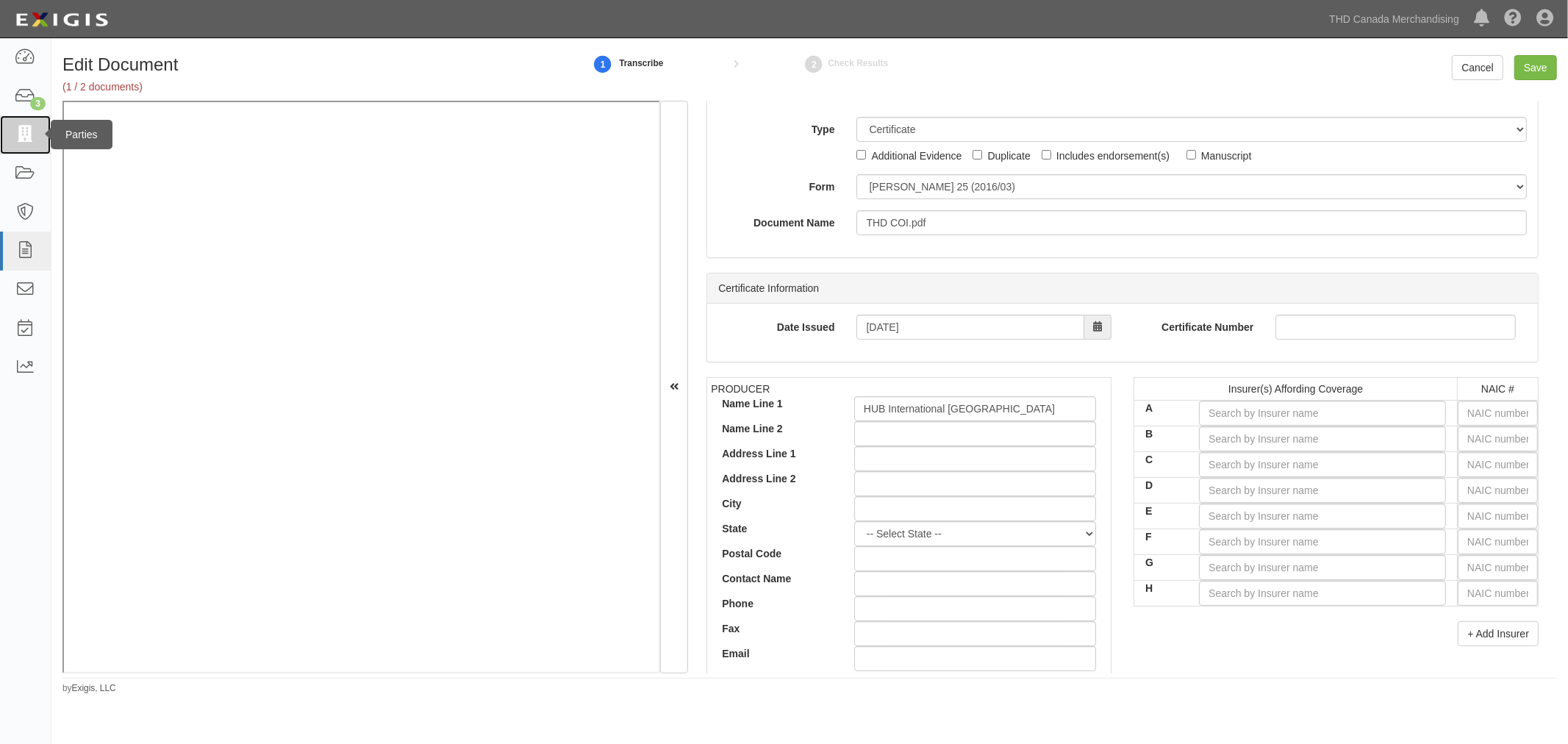
click at [33, 136] on icon at bounding box center [25, 135] width 21 height 17
